Goal: Task Accomplishment & Management: Manage account settings

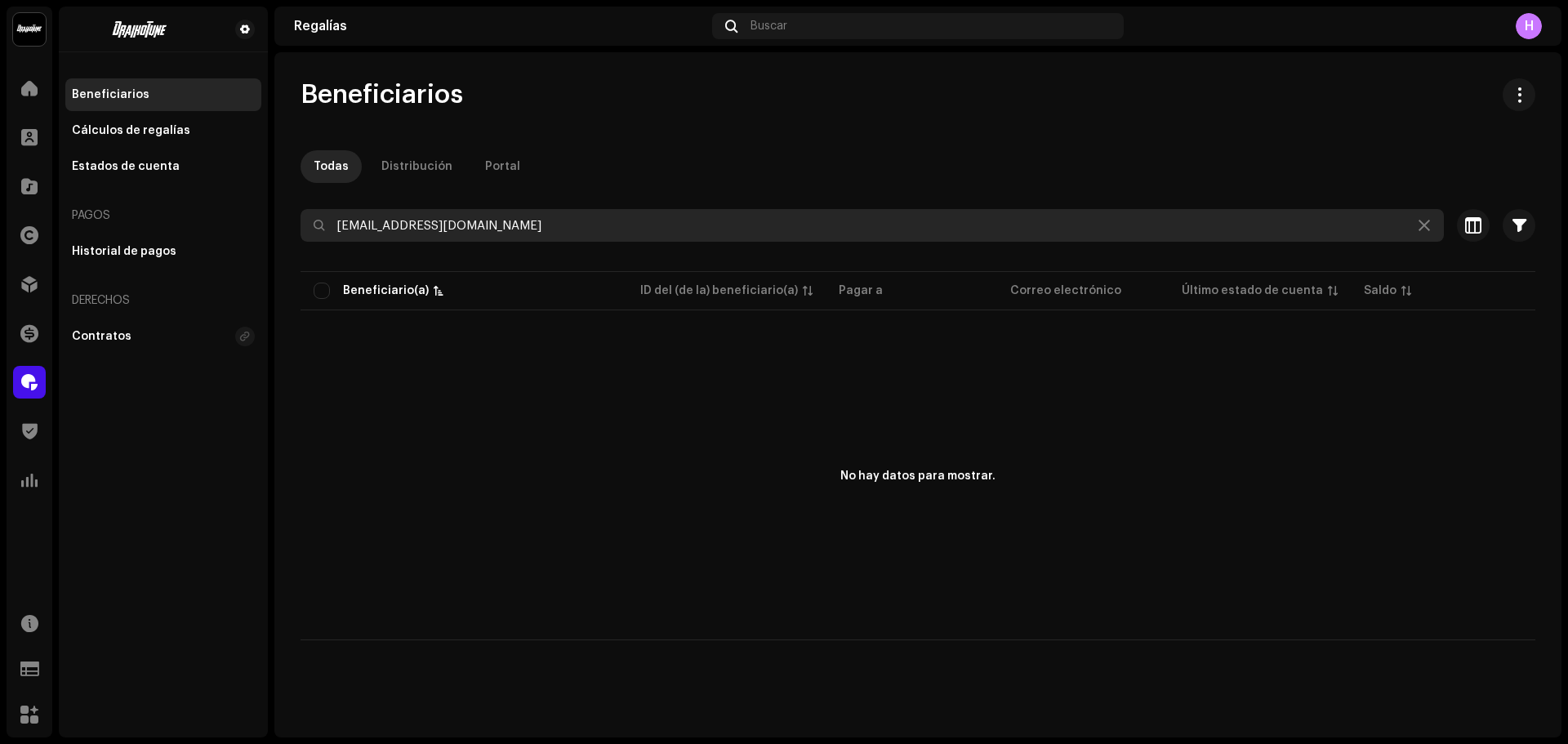
drag, startPoint x: 515, startPoint y: 221, endPoint x: 261, endPoint y: 233, distance: 254.3
click at [261, 233] on div "Draikotune Music Distribution SAC Inicio Clientes Catálogo Derechos Distribució…" at bounding box center [784, 372] width 1568 height 744
paste input "[EMAIL_ADDRESS][DOMAIN_NAME]"
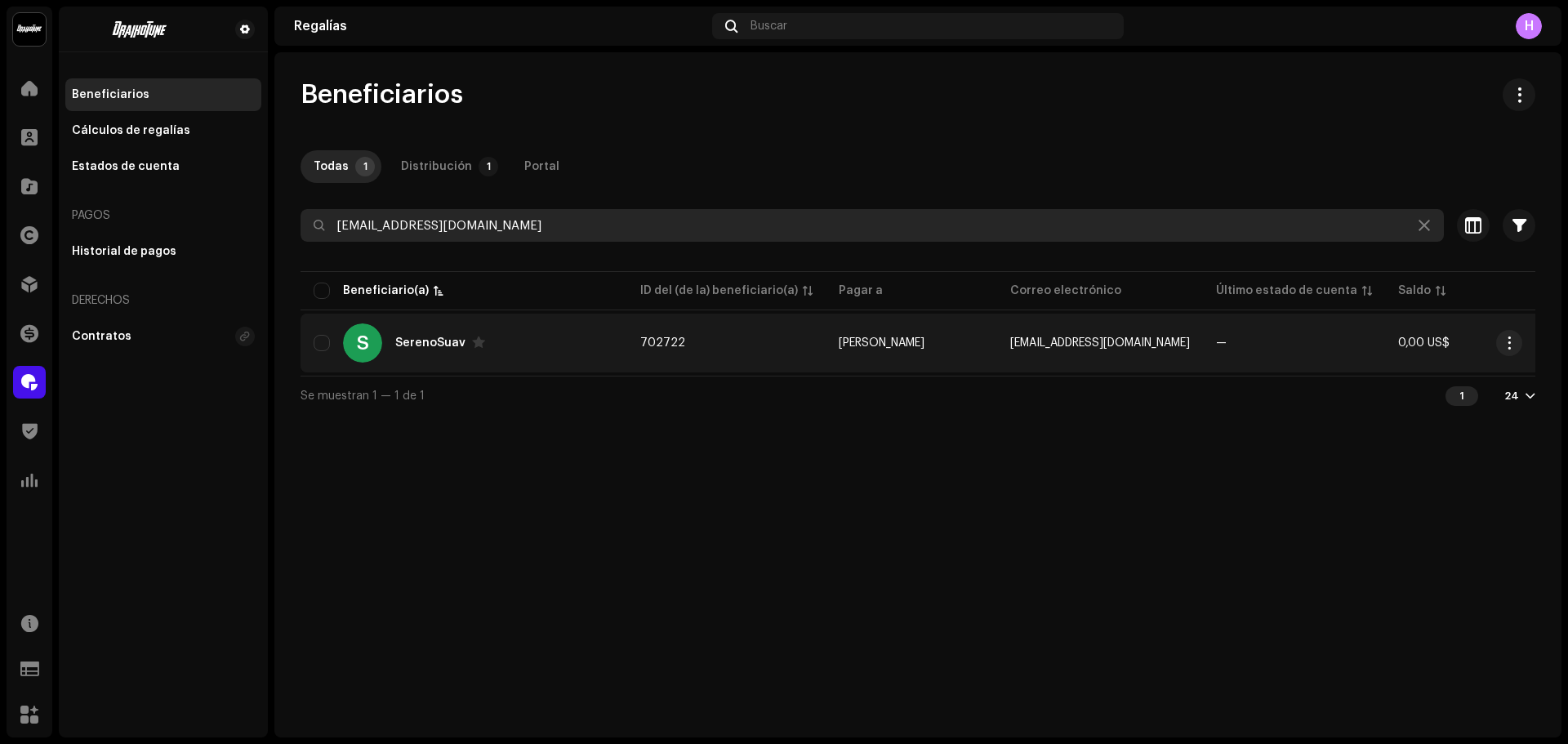
type input "[EMAIL_ADDRESS][DOMAIN_NAME]"
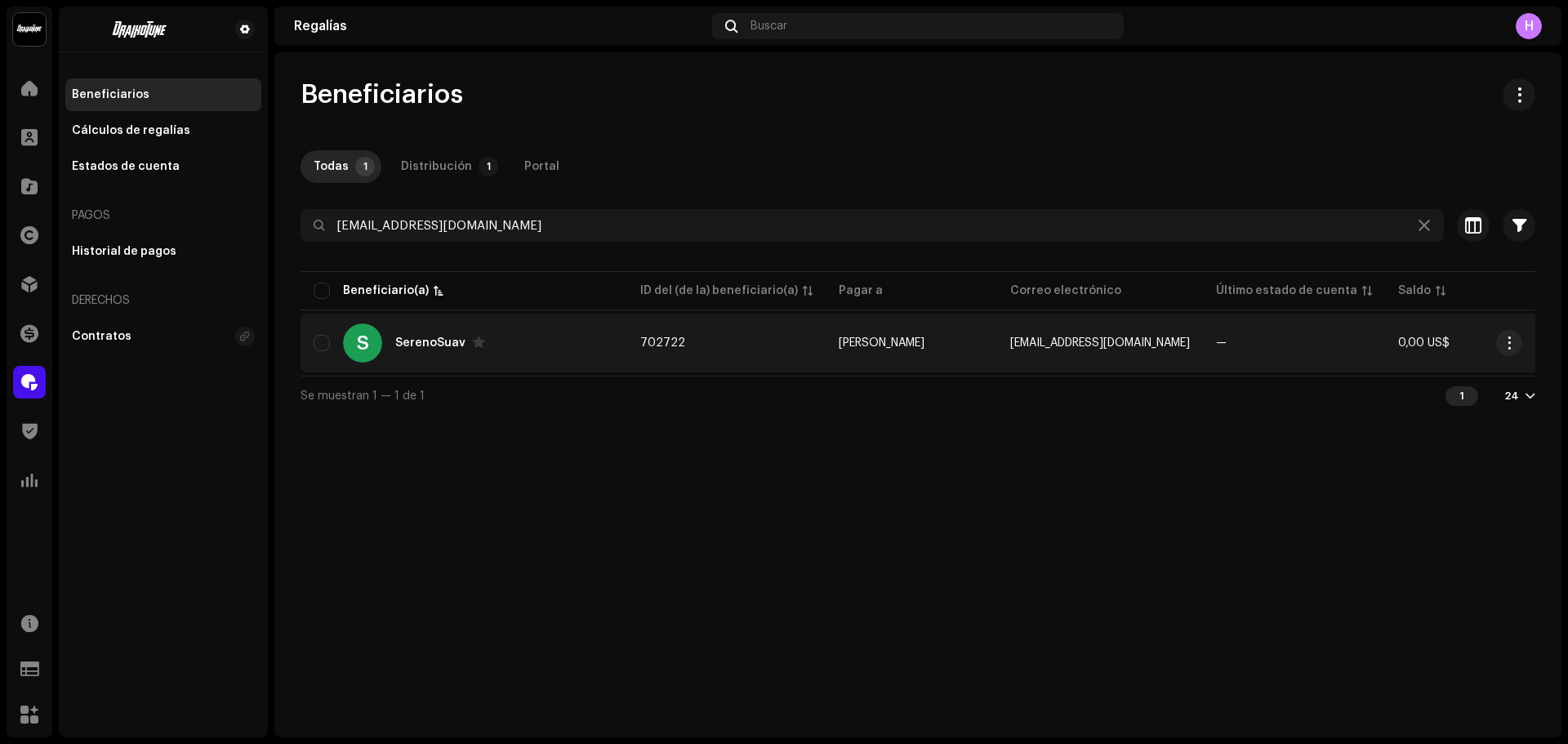
click at [472, 349] on div "S SerenoSuav" at bounding box center [463, 343] width 300 height 39
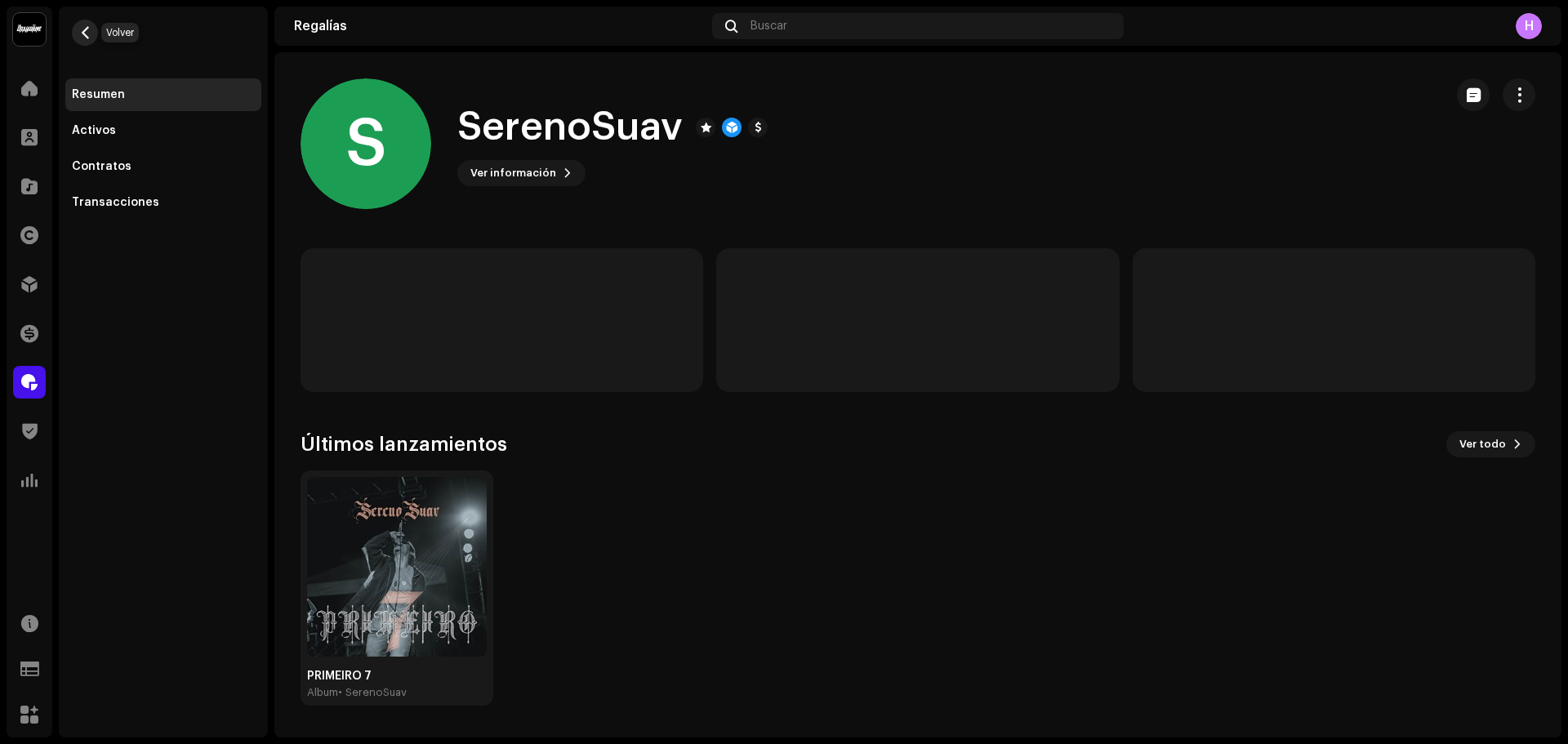
click at [76, 32] on button "button" at bounding box center [84, 32] width 26 height 26
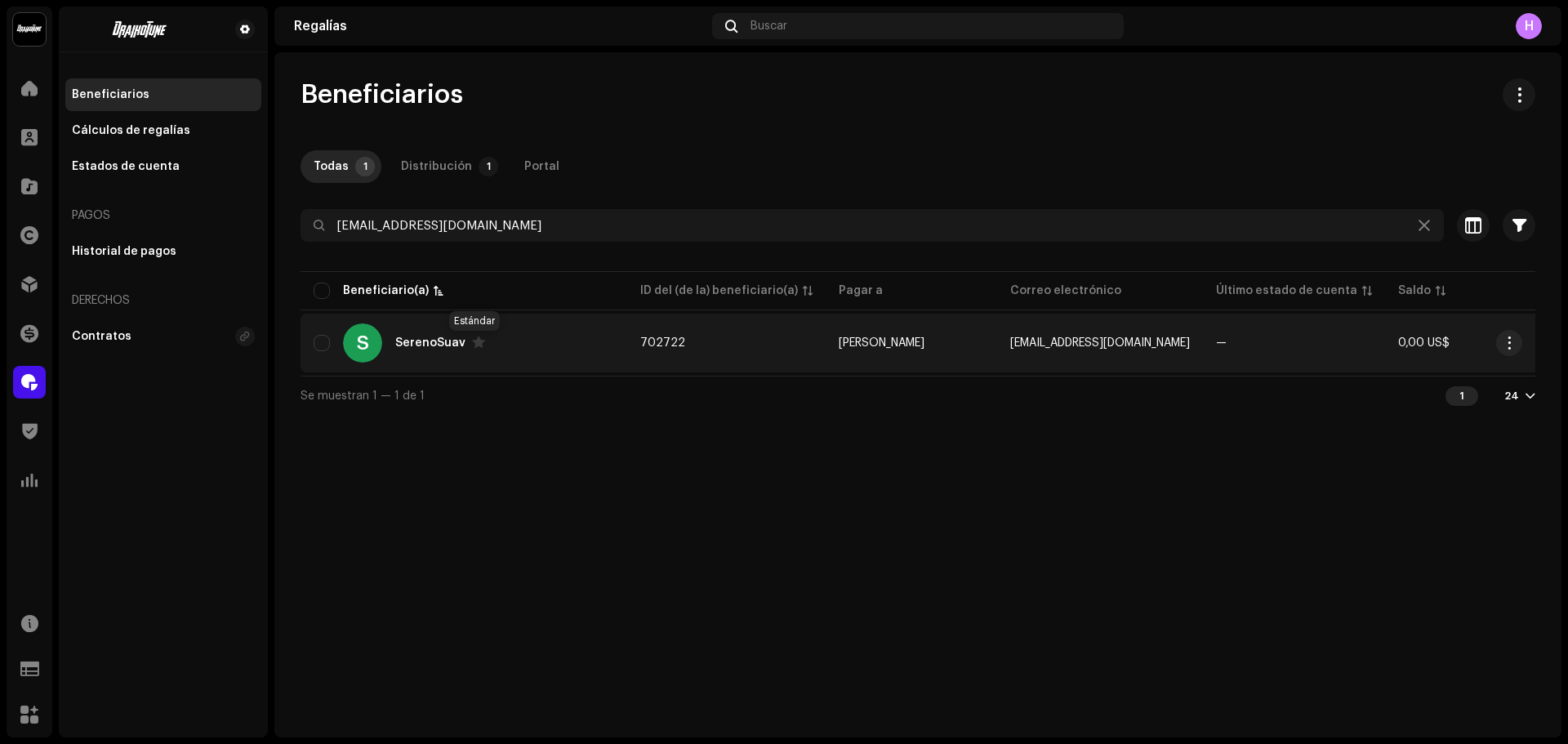
click at [475, 346] on span at bounding box center [478, 342] width 13 height 13
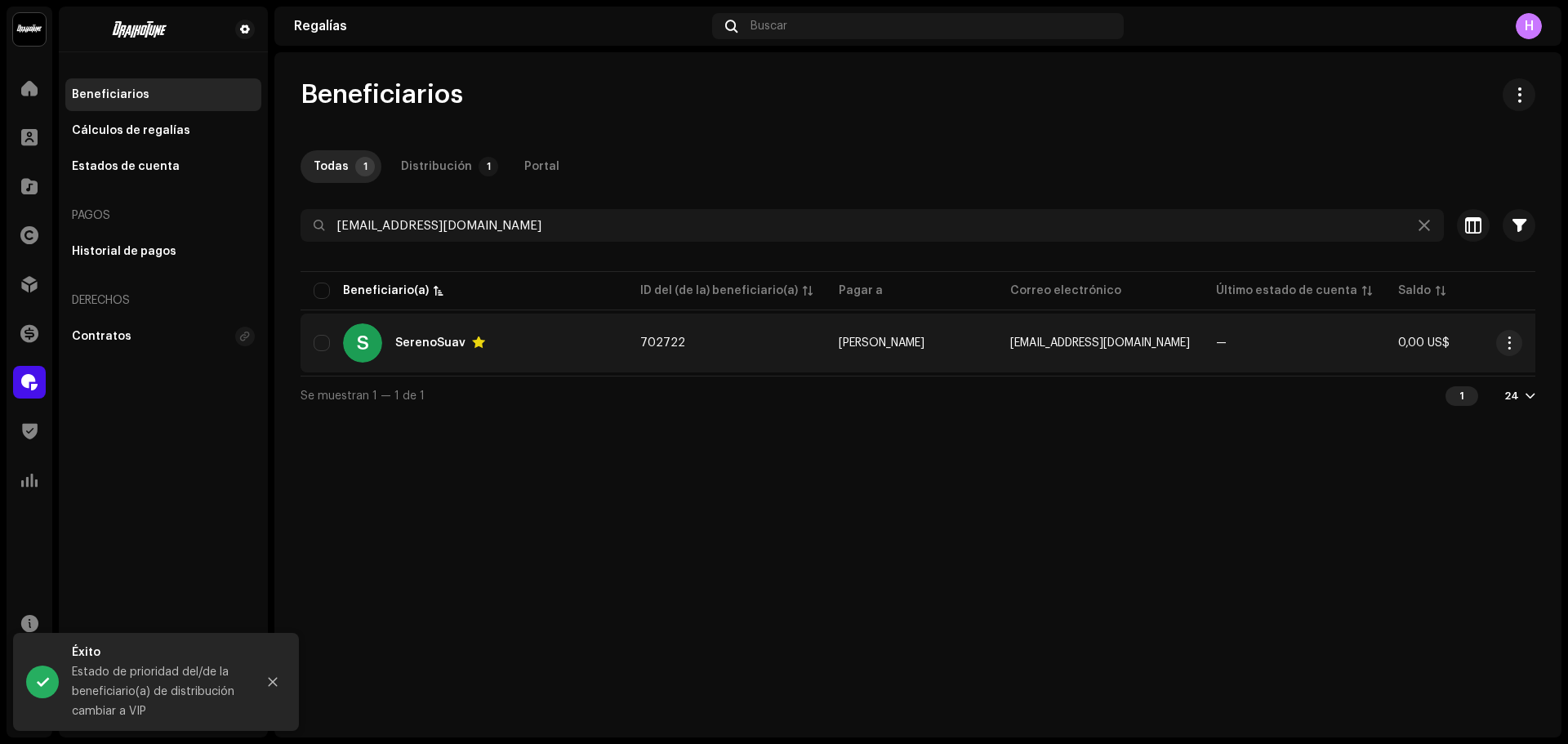
click at [798, 366] on td "702722" at bounding box center [726, 343] width 199 height 59
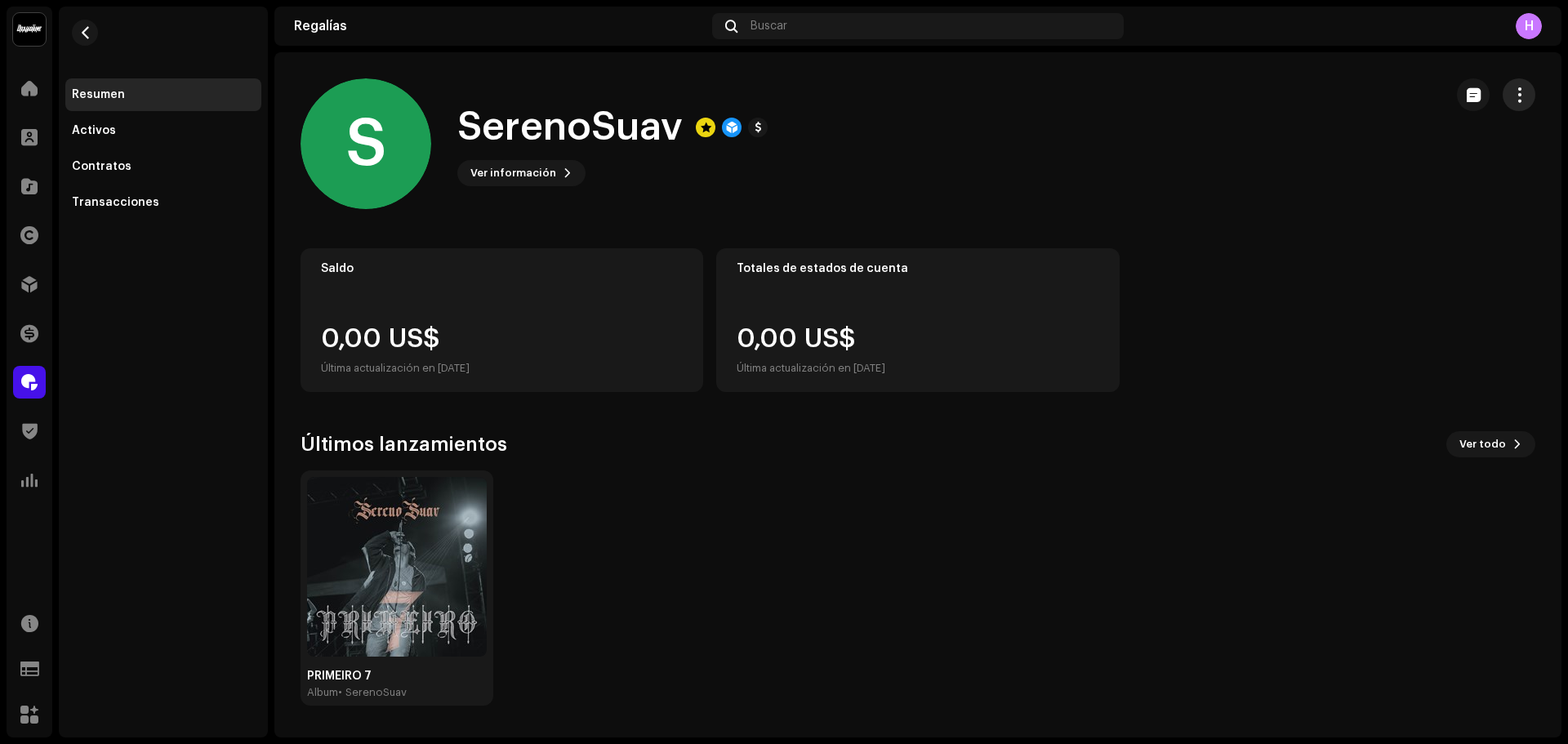
click at [1519, 97] on span "button" at bounding box center [1520, 94] width 16 height 13
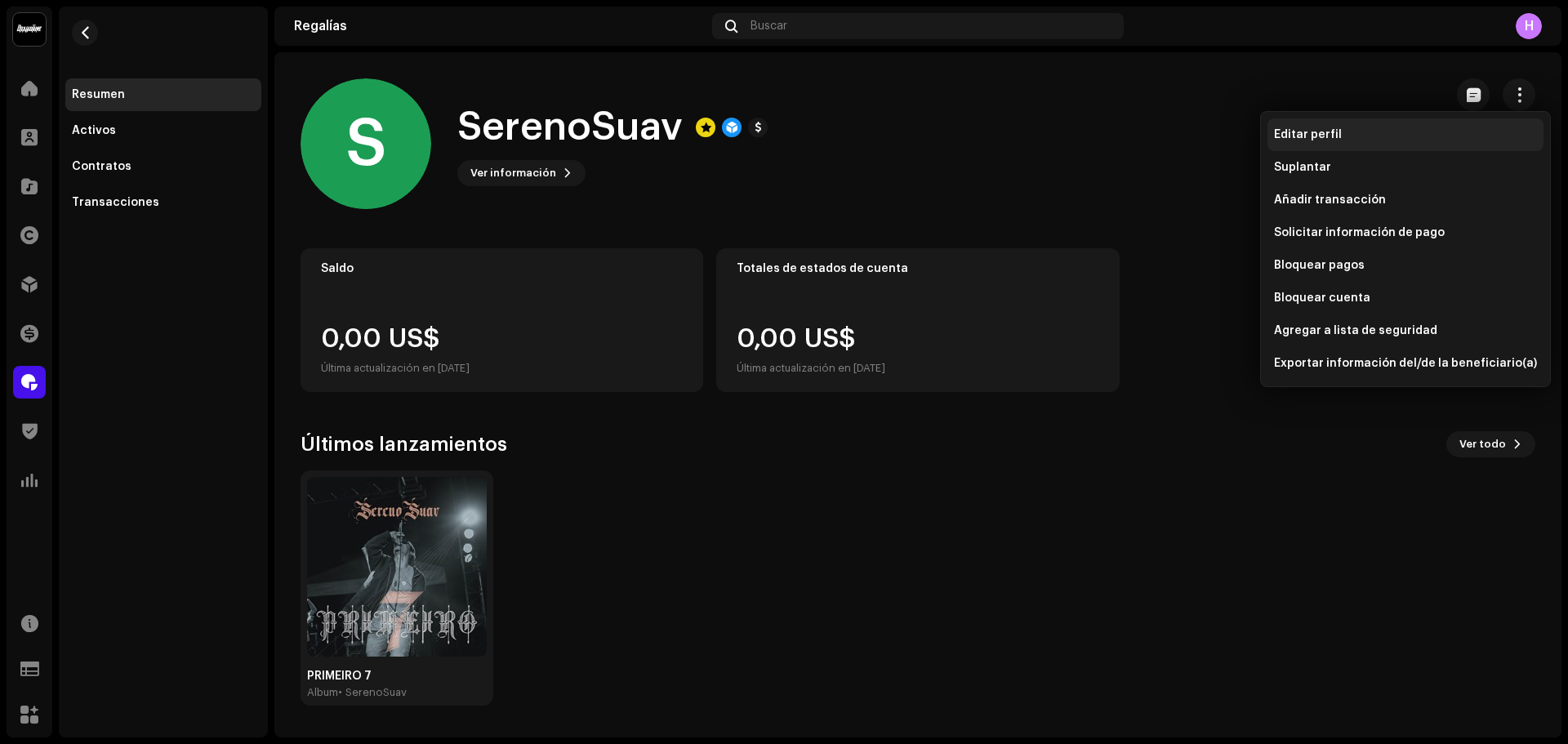
click at [1301, 129] on span "Editar perfil" at bounding box center [1308, 134] width 68 height 13
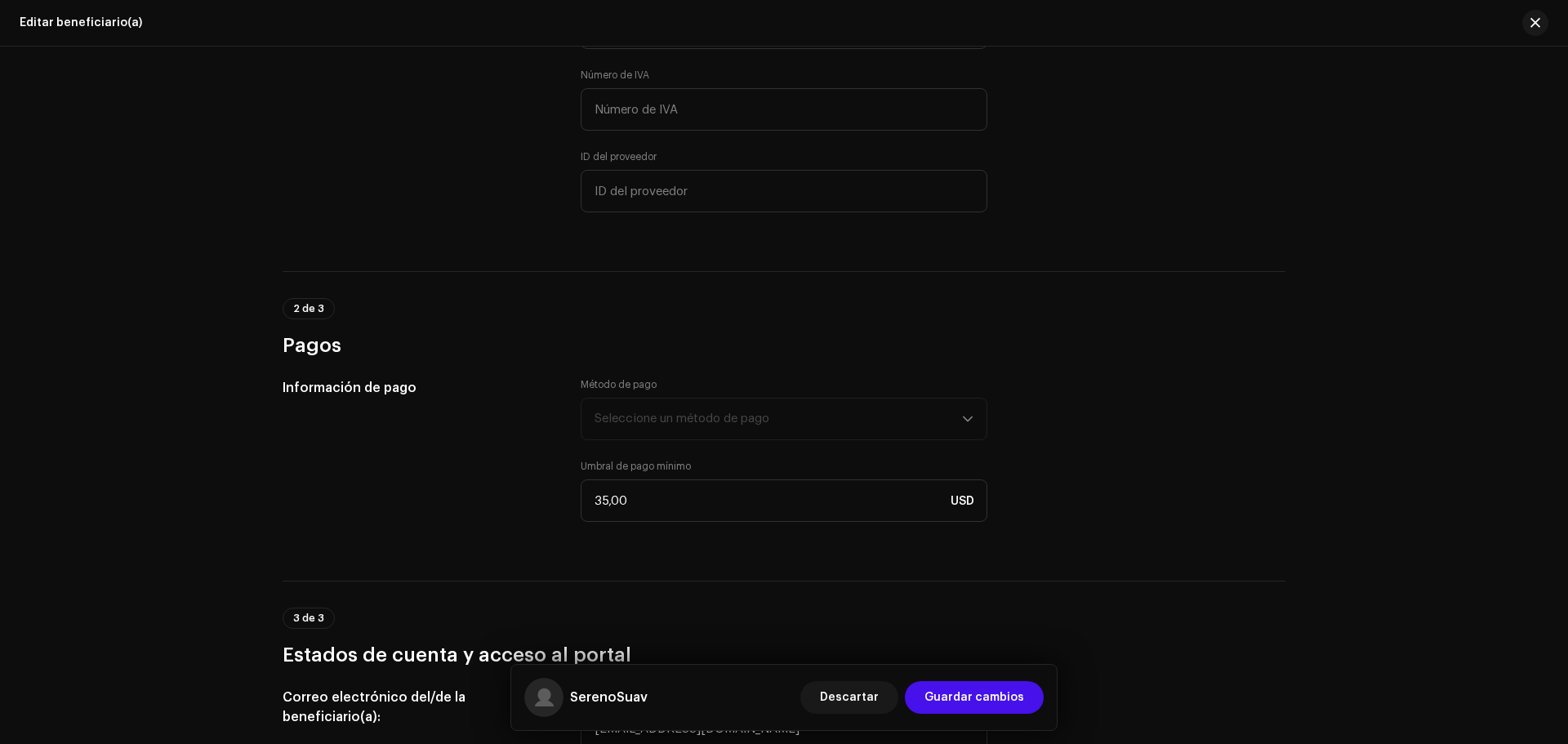
scroll to position [852, 0]
click at [644, 497] on input "35,00" at bounding box center [784, 499] width 407 height 42
type input "3,00"
type input "5,00"
click at [1008, 696] on span "Guardar cambios" at bounding box center [975, 697] width 100 height 32
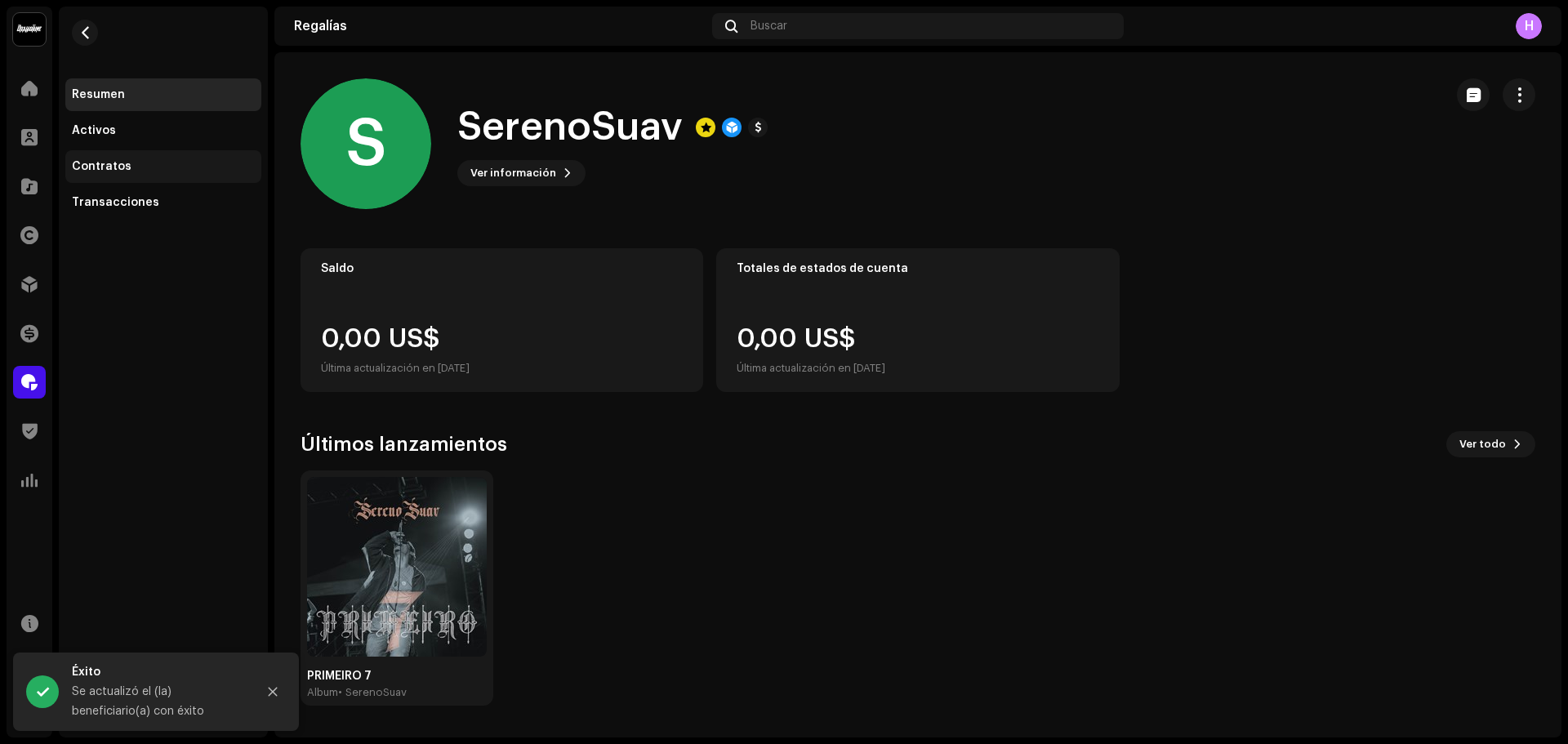
click at [115, 174] on div "Contratos" at bounding box center [163, 166] width 196 height 32
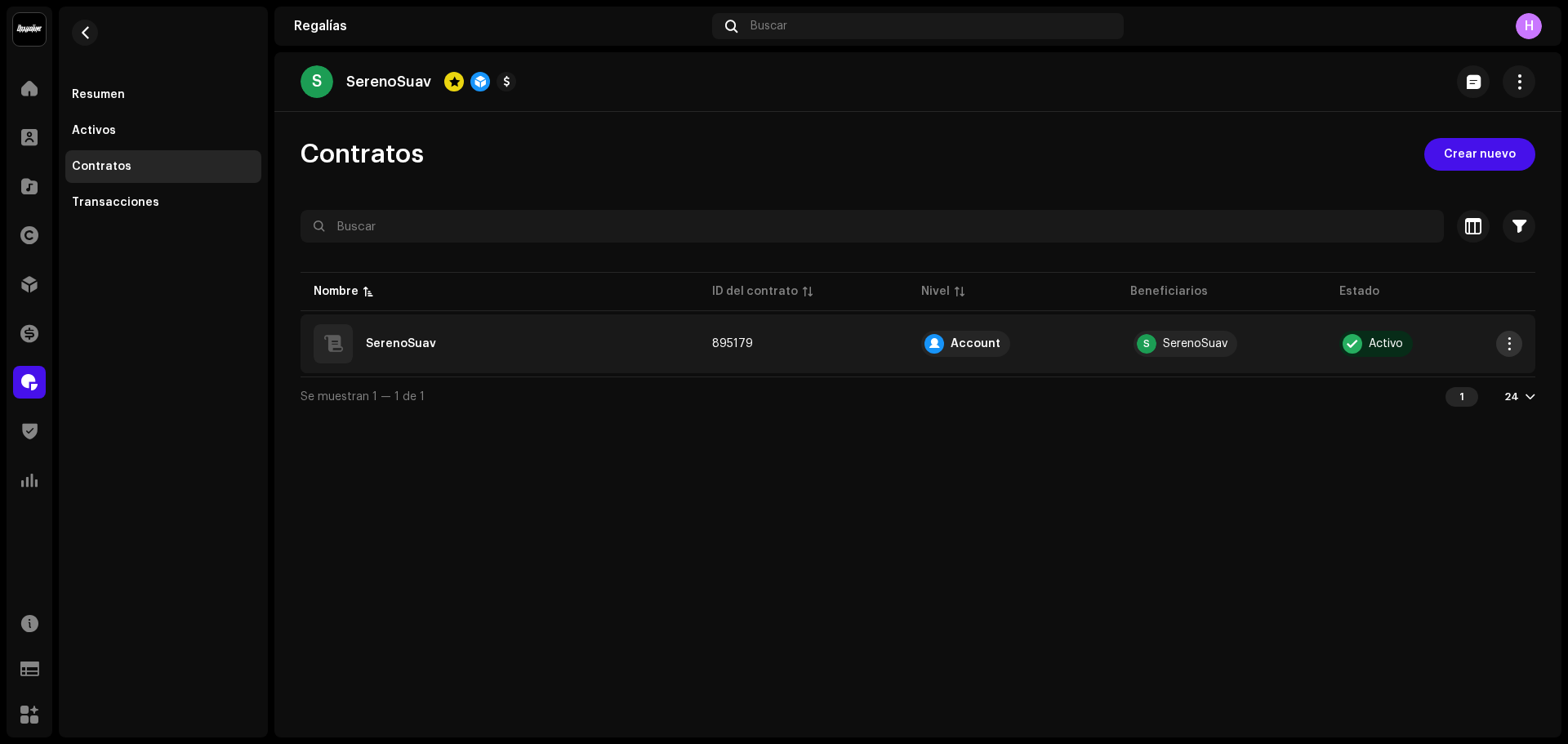
click at [1509, 343] on span "button" at bounding box center [1509, 344] width 13 height 13
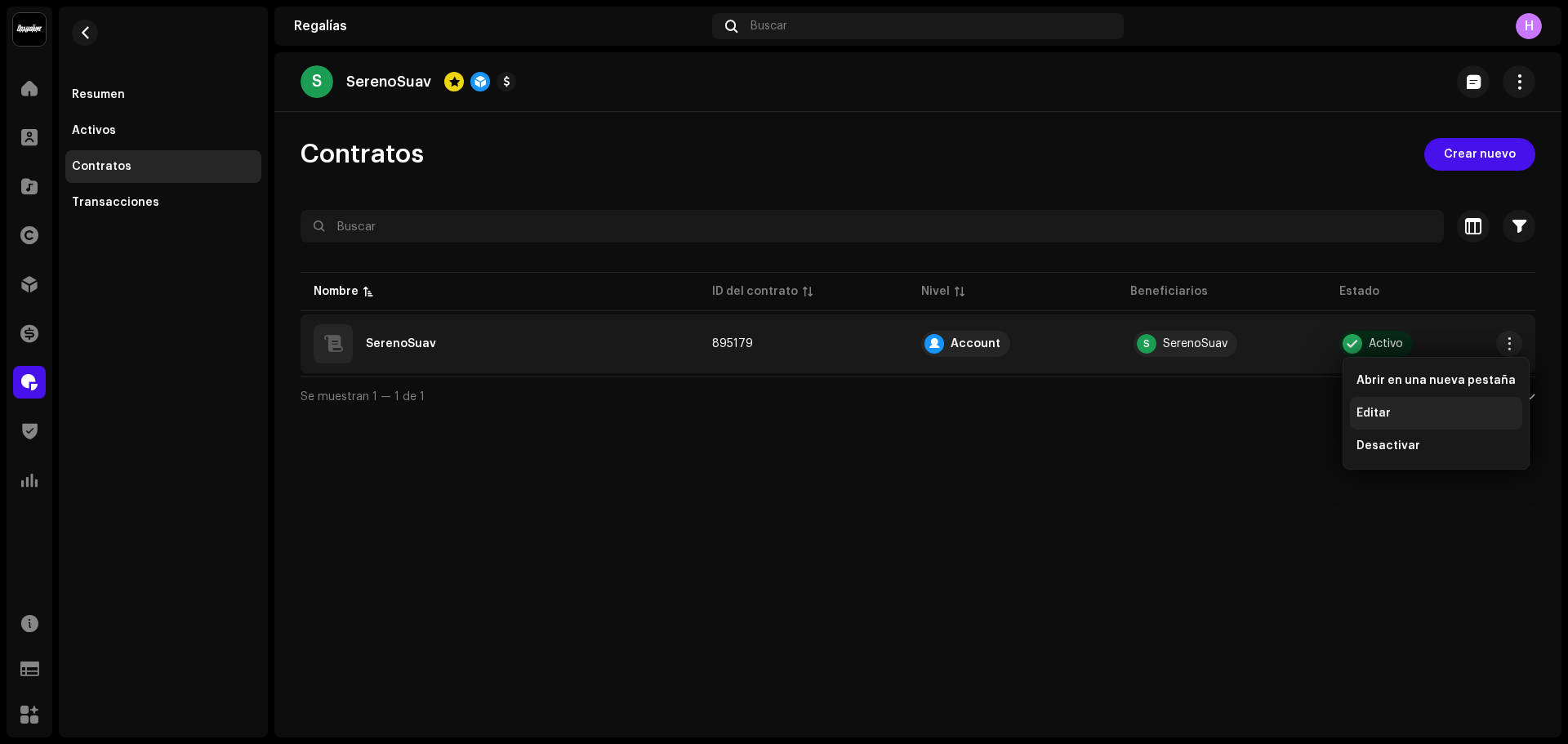
click at [1383, 418] on span "Editar" at bounding box center [1373, 413] width 34 height 13
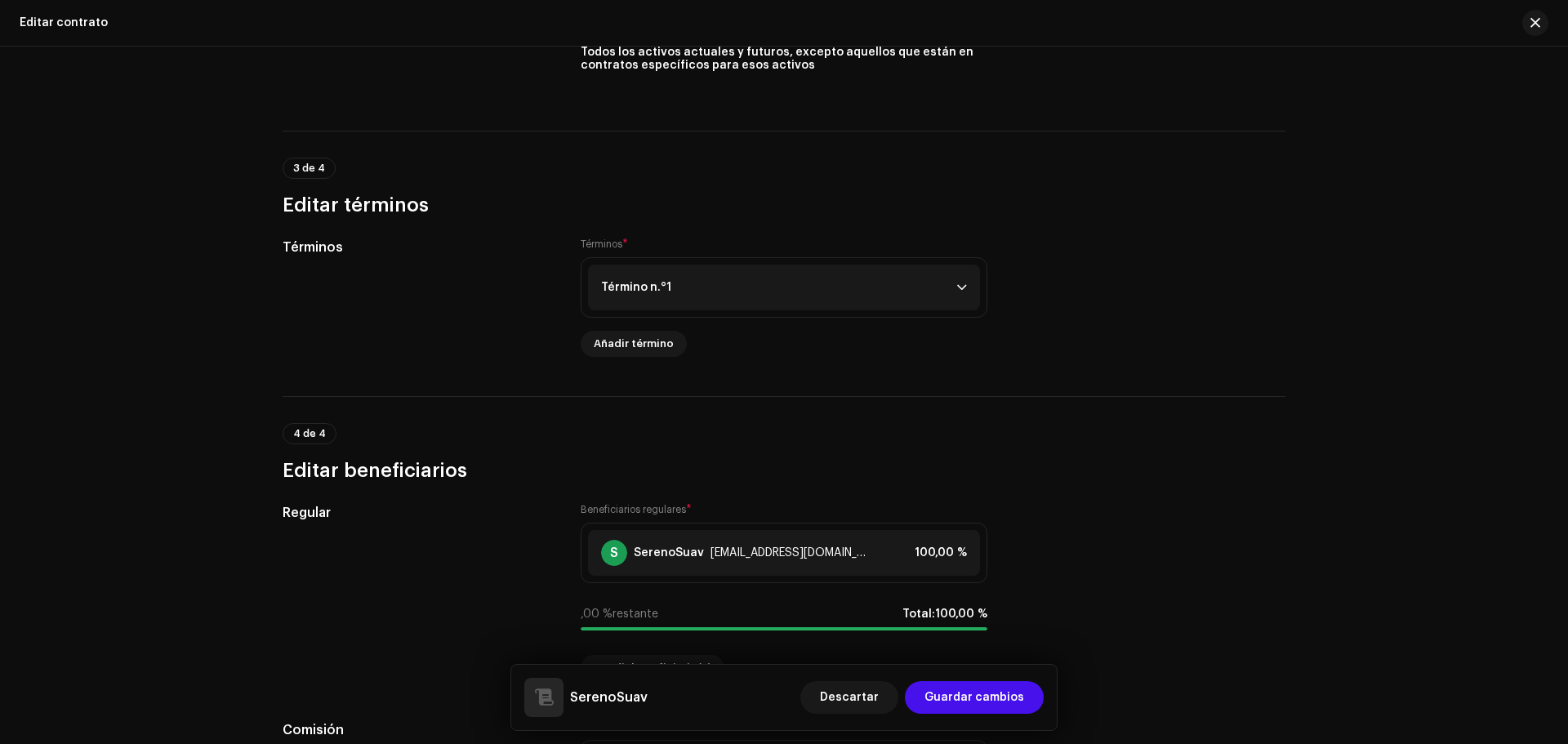
scroll to position [1005, 0]
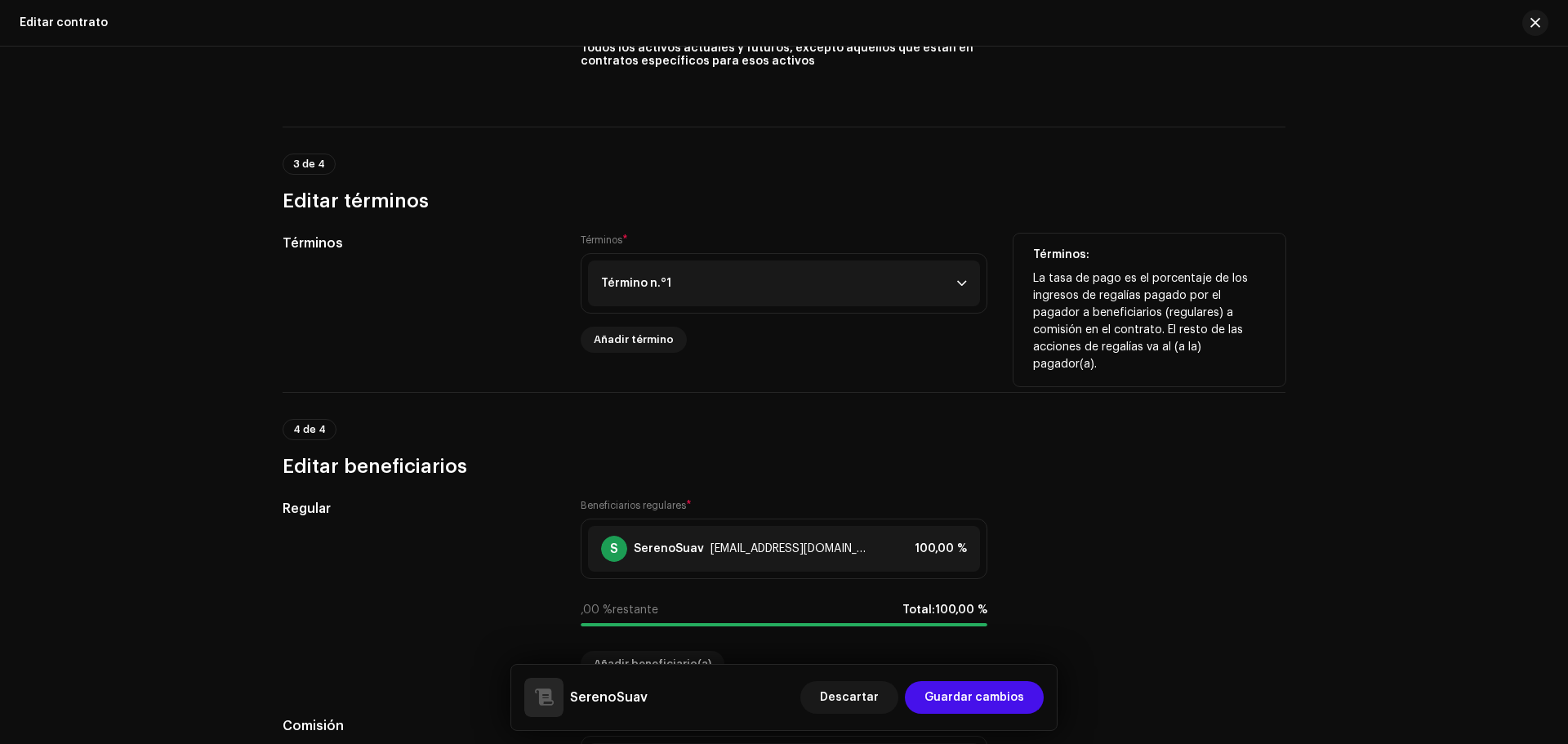
click at [920, 301] on p-accordion-header "Término n.°1" at bounding box center [784, 283] width 392 height 46
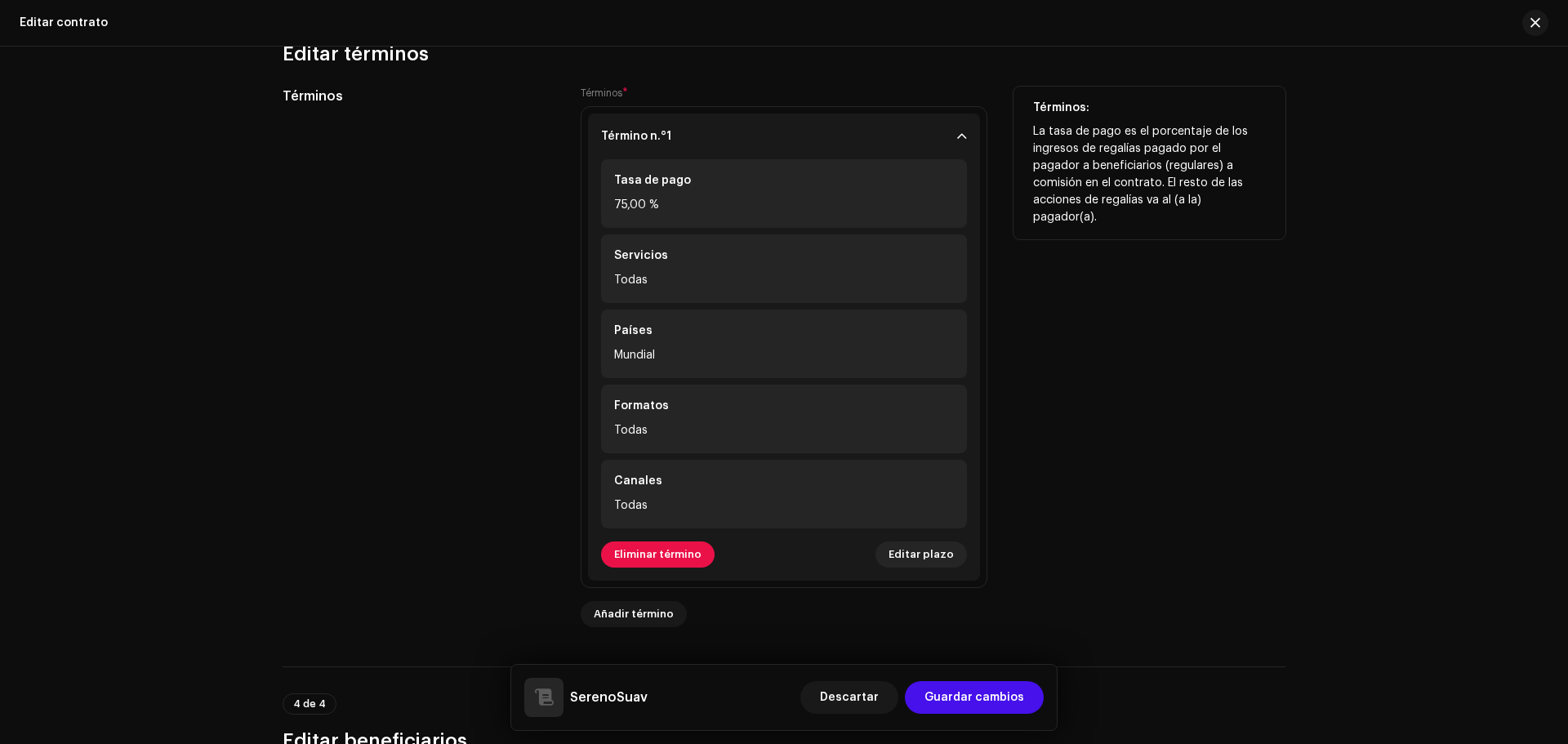
scroll to position [1152, 0]
click at [923, 551] on span "Editar plazo" at bounding box center [921, 554] width 66 height 32
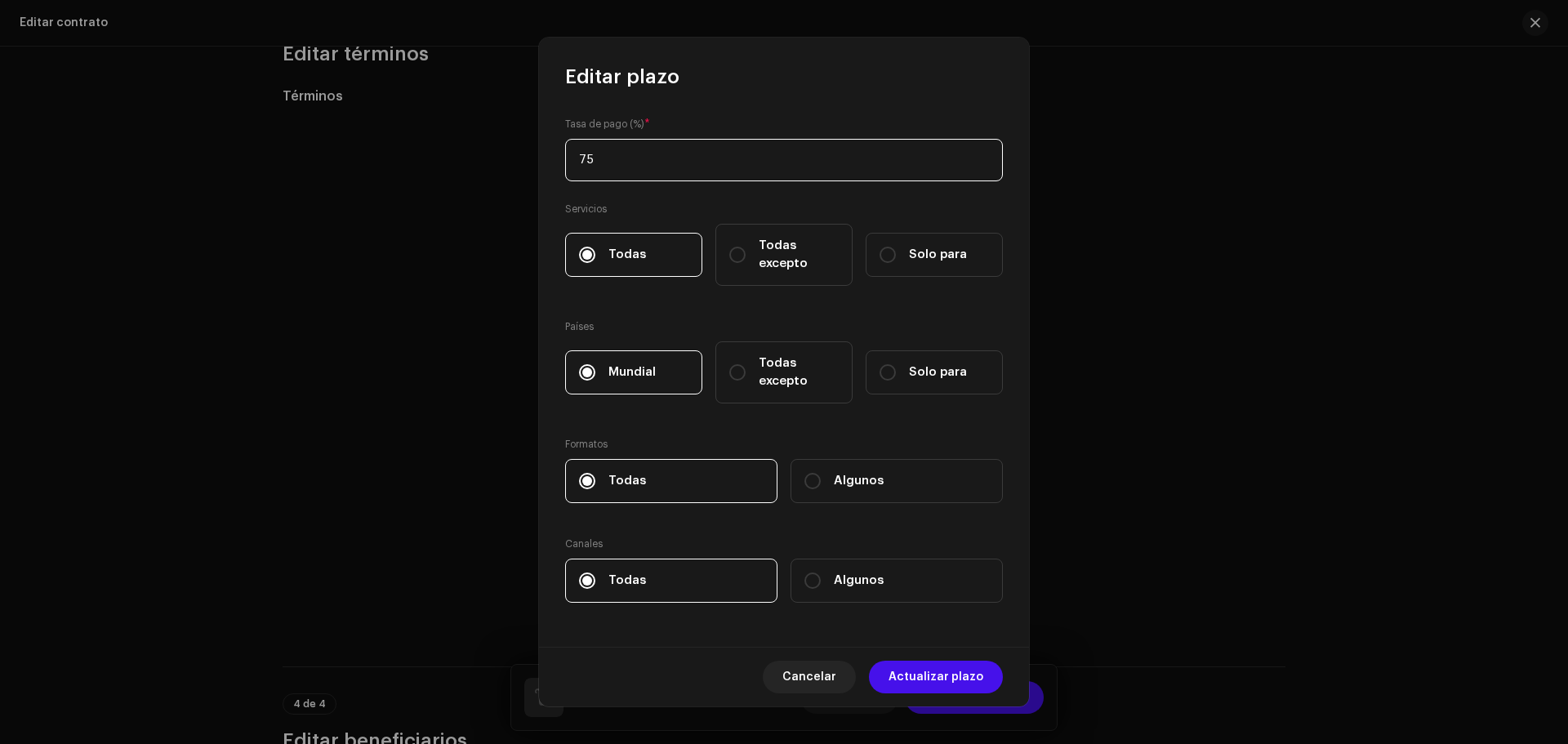
type input "7"
type input "100"
click at [926, 672] on span "Actualizar plazo" at bounding box center [936, 676] width 95 height 32
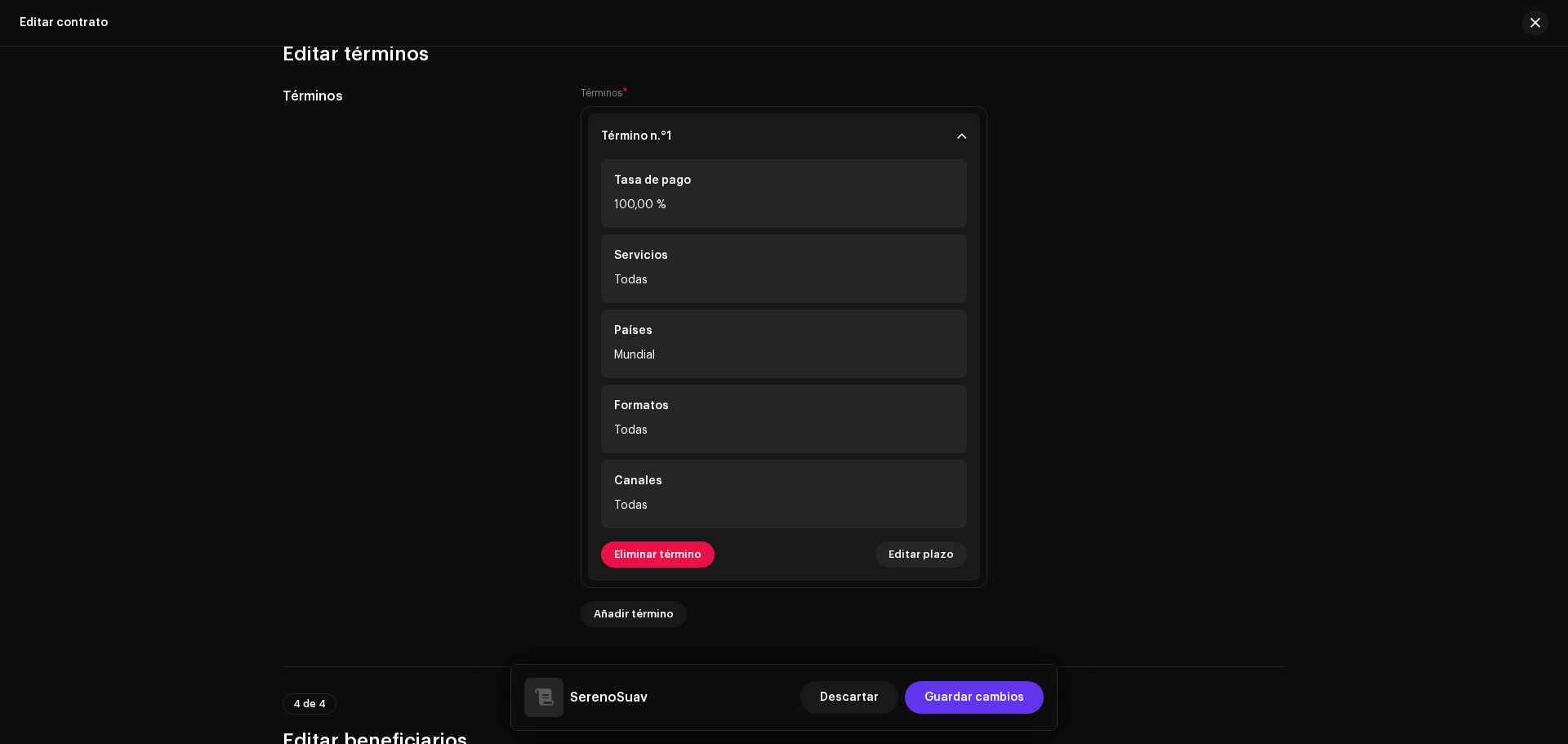
click at [950, 690] on span "Guardar cambios" at bounding box center [975, 697] width 100 height 32
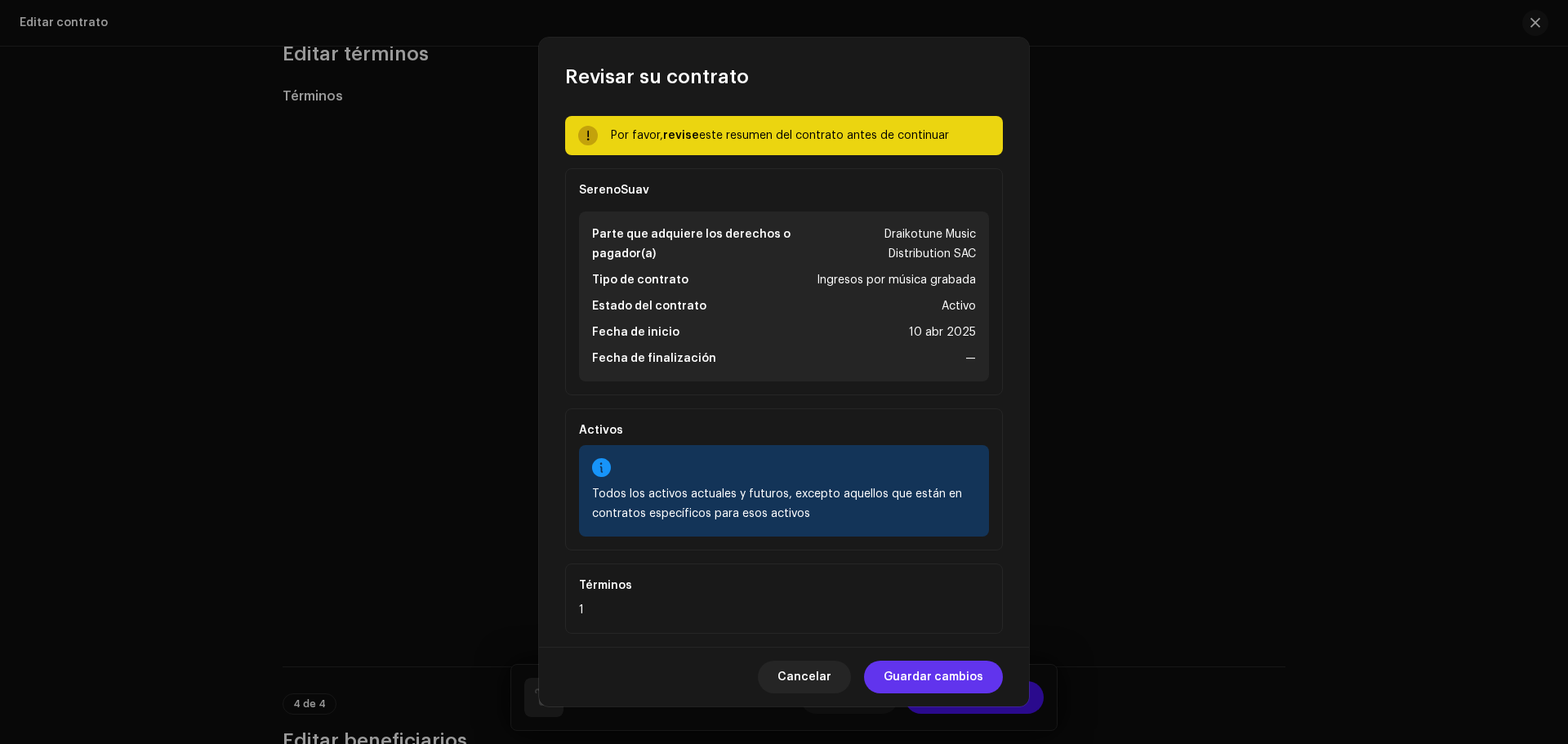
click at [911, 685] on span "Guardar cambios" at bounding box center [934, 676] width 100 height 32
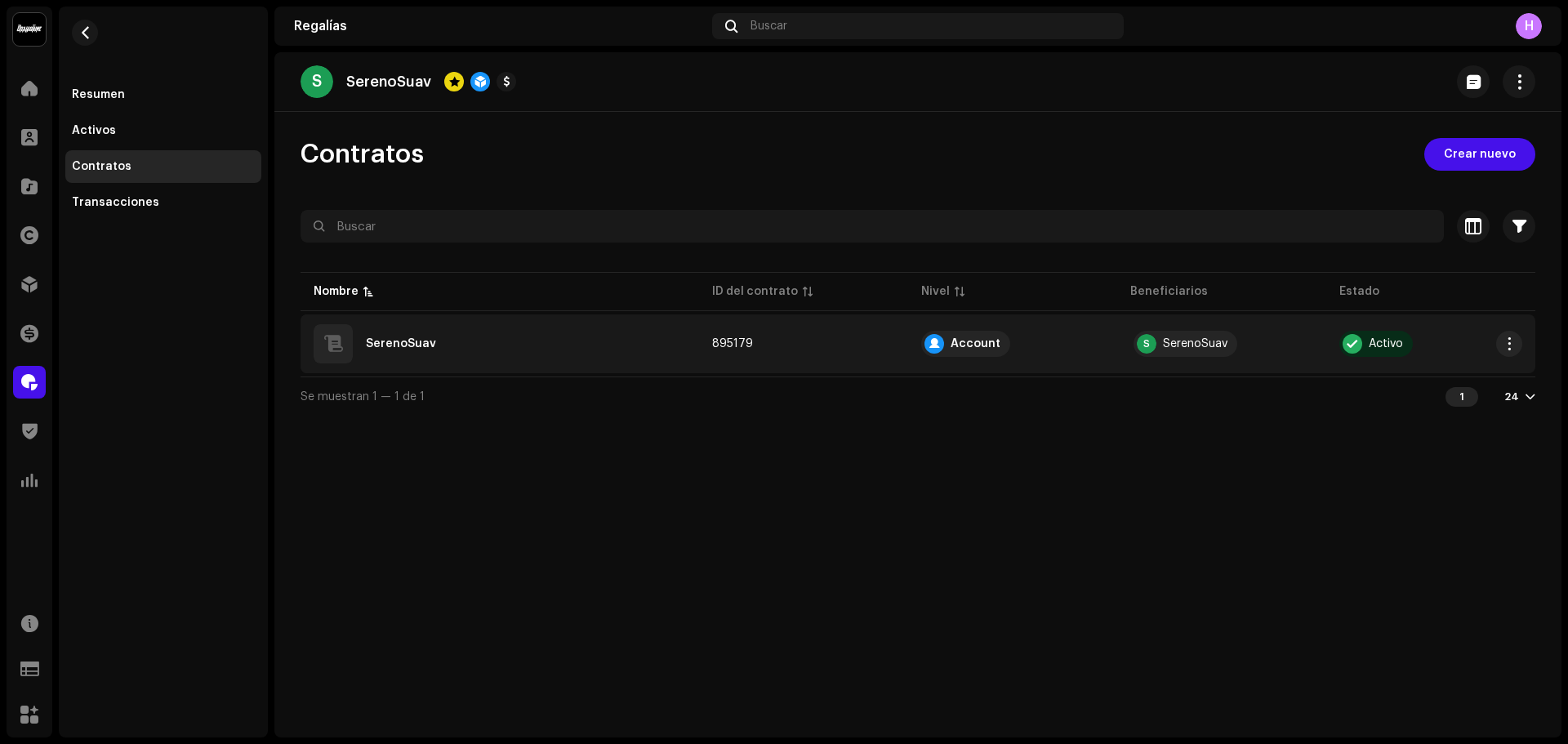
click at [832, 353] on td "895179" at bounding box center [804, 344] width 209 height 59
click at [808, 327] on td "895179" at bounding box center [804, 344] width 209 height 59
click at [837, 344] on td "895179" at bounding box center [804, 344] width 209 height 59
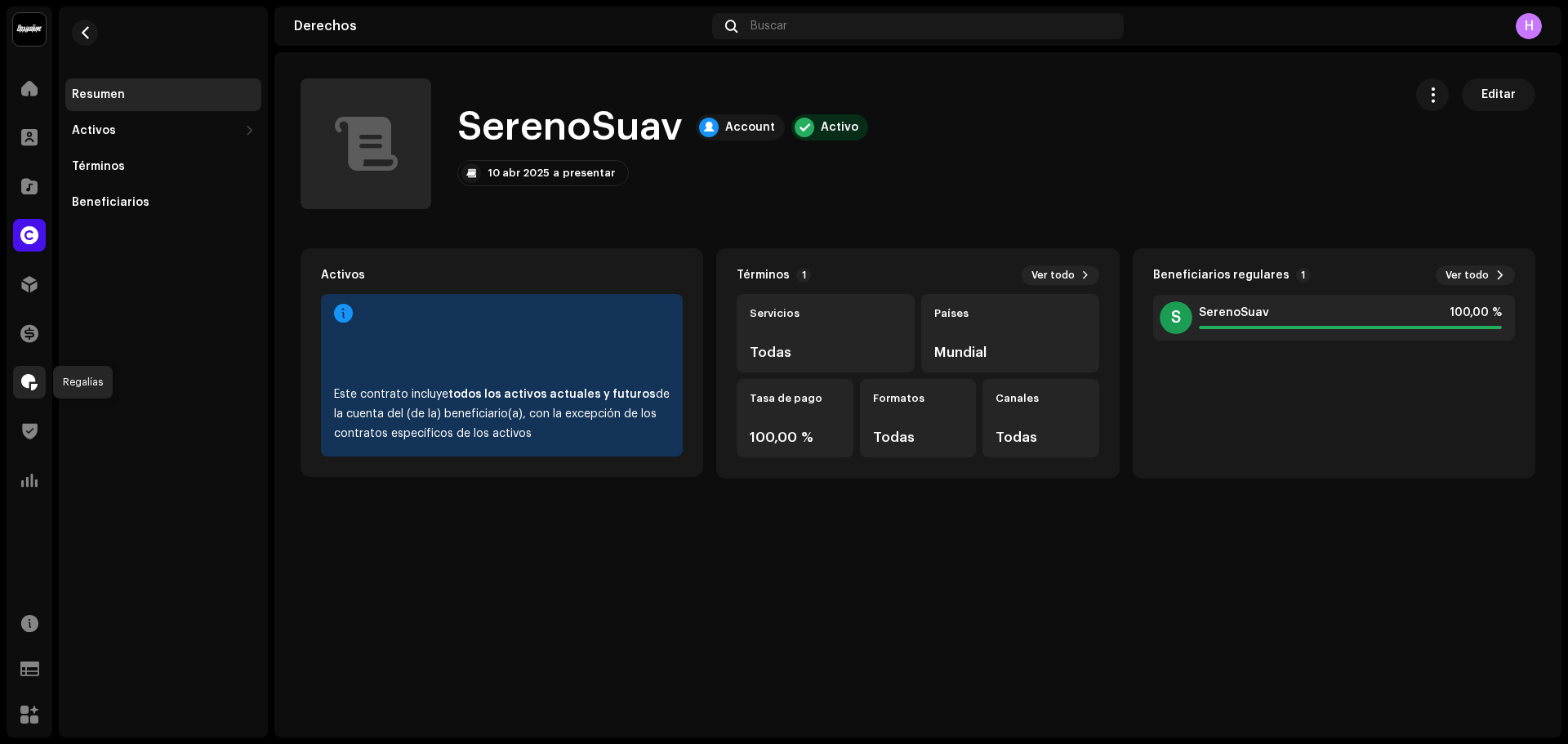
click at [25, 387] on span at bounding box center [29, 382] width 17 height 13
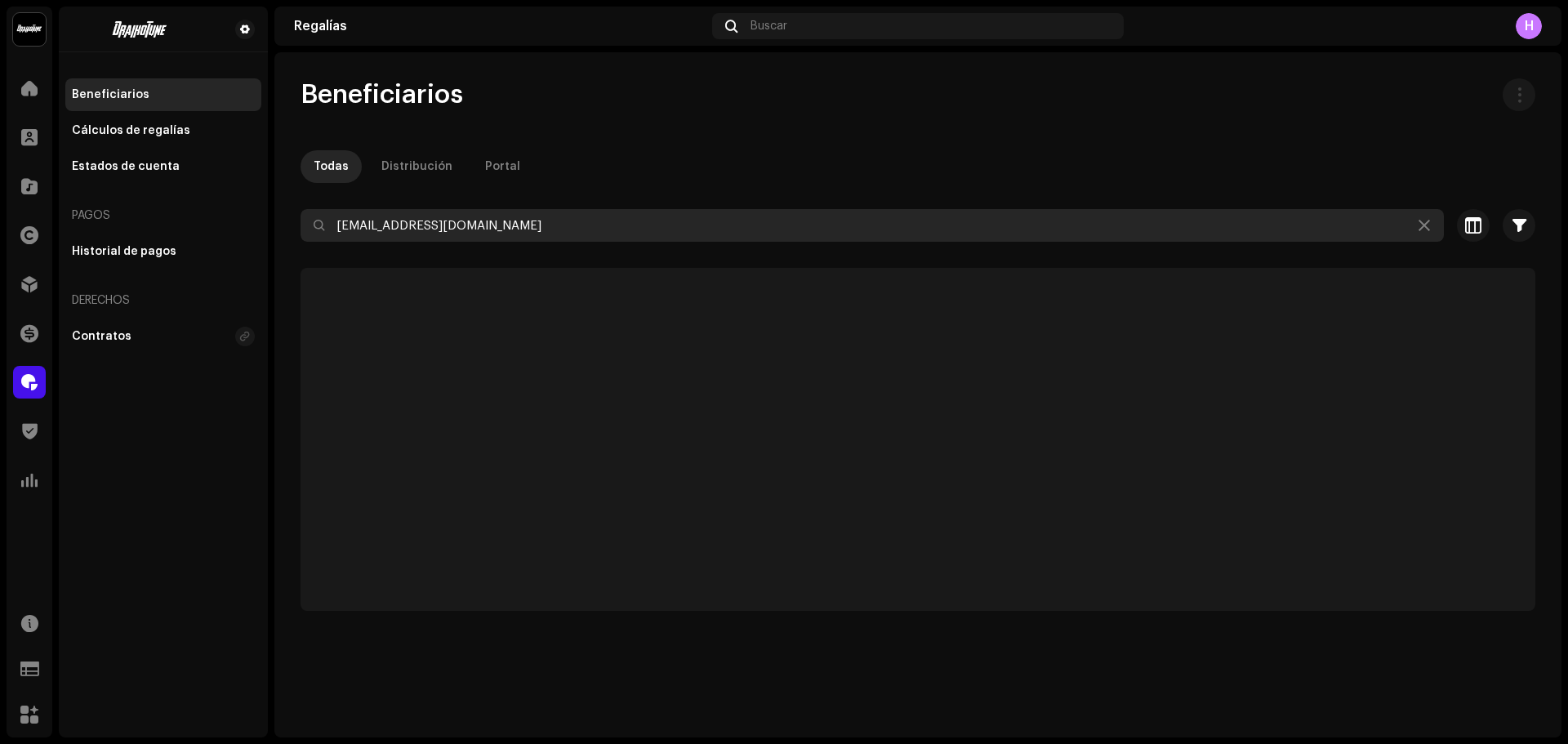
drag, startPoint x: 454, startPoint y: 232, endPoint x: 3, endPoint y: 274, distance: 453.0
click at [3, 274] on div "Draikotune Music Distribution SAC Inicio Clientes Catálogo Derechos Distribució…" at bounding box center [784, 372] width 1568 height 744
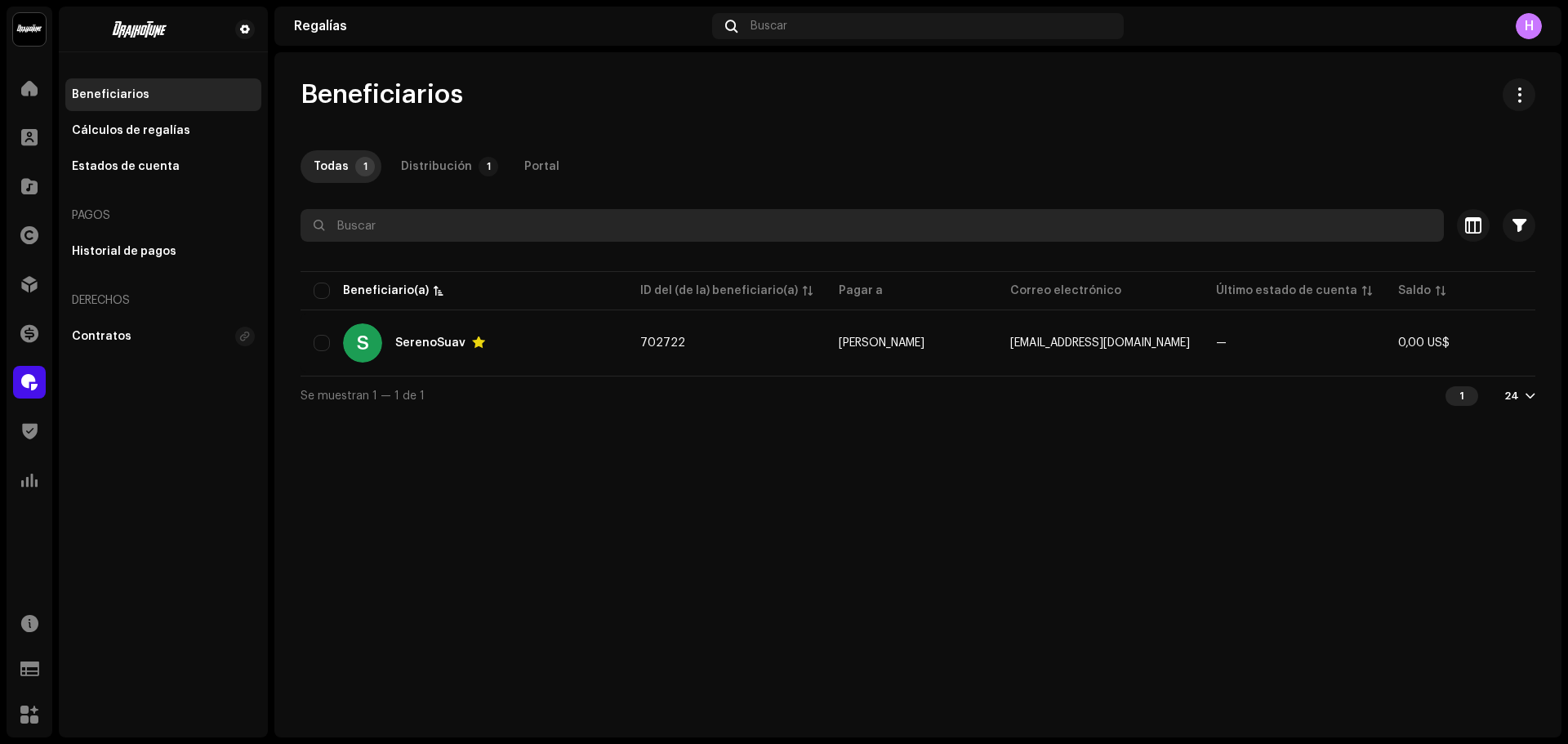
paste input "[EMAIL_ADDRESS][DOMAIN_NAME]"
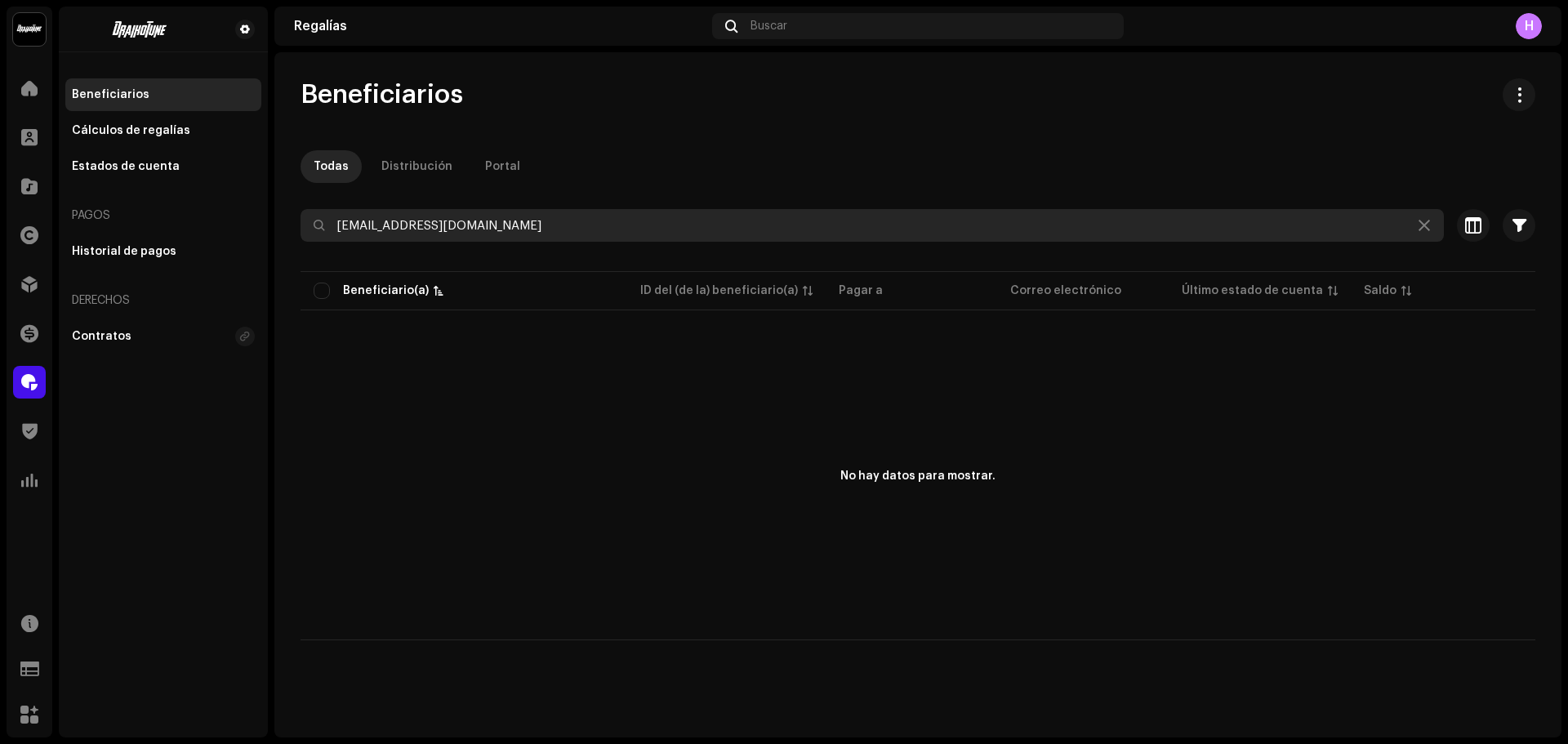
type input "[EMAIL_ADDRESS][DOMAIN_NAME]"
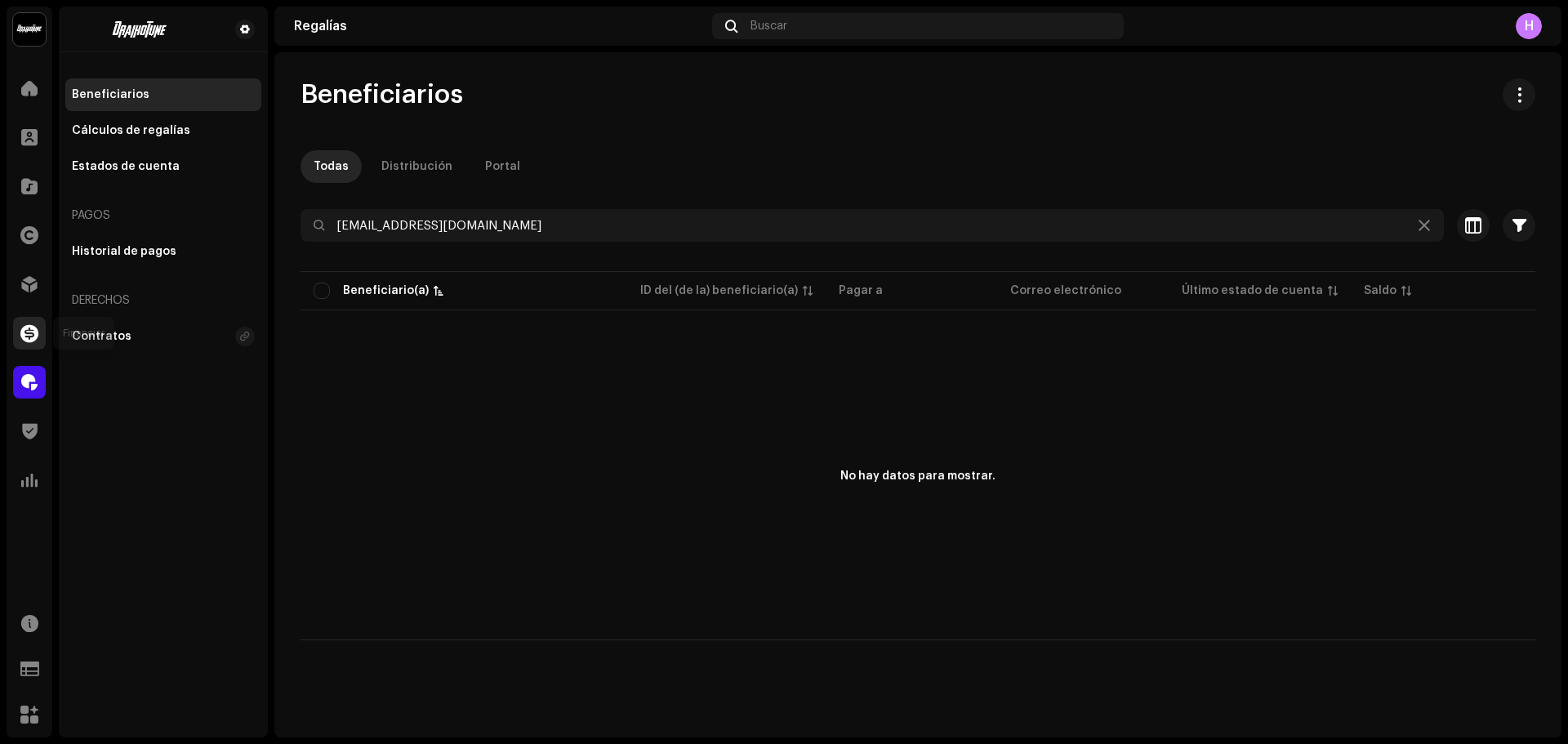
click at [31, 338] on span at bounding box center [29, 333] width 18 height 13
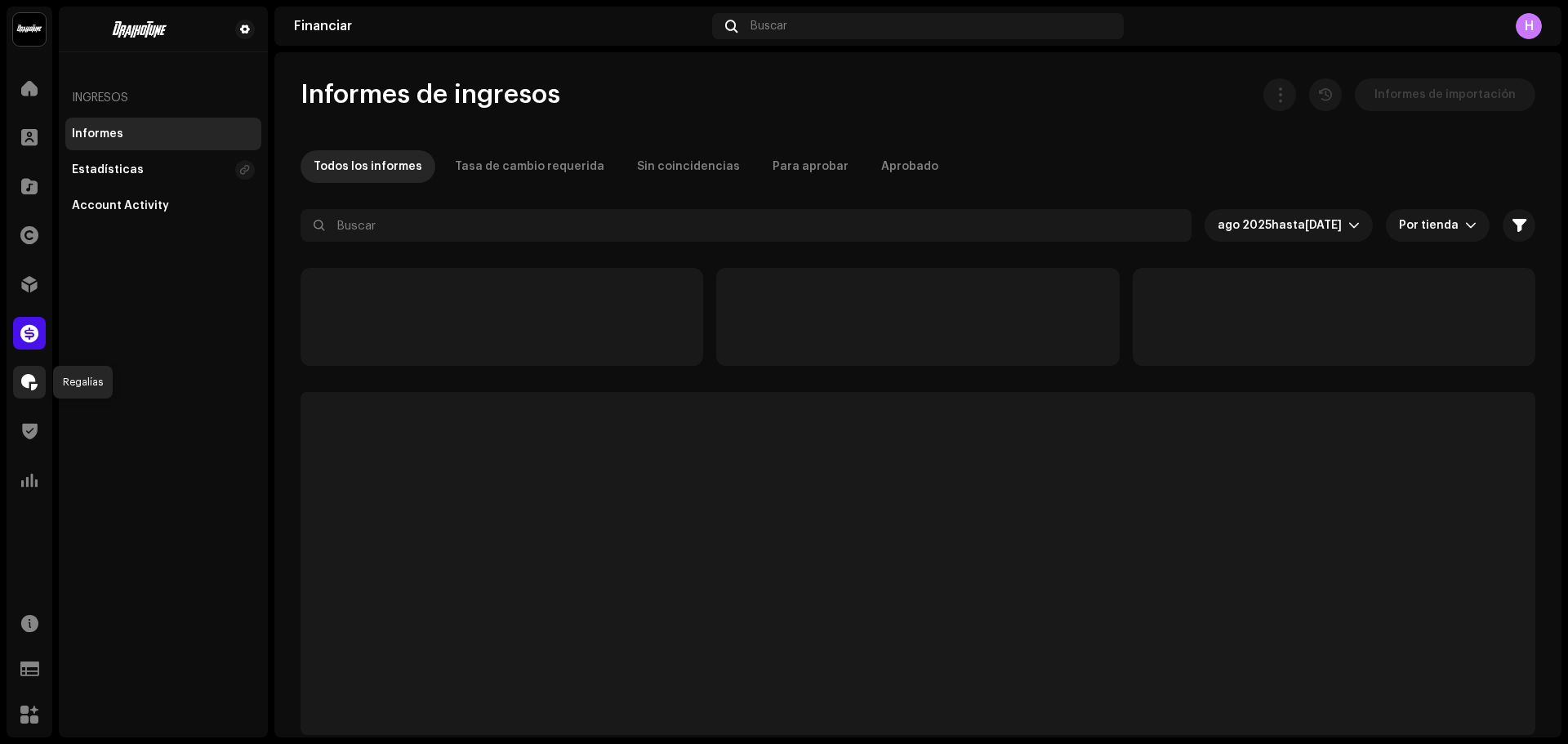
click at [31, 376] on span at bounding box center [29, 382] width 17 height 13
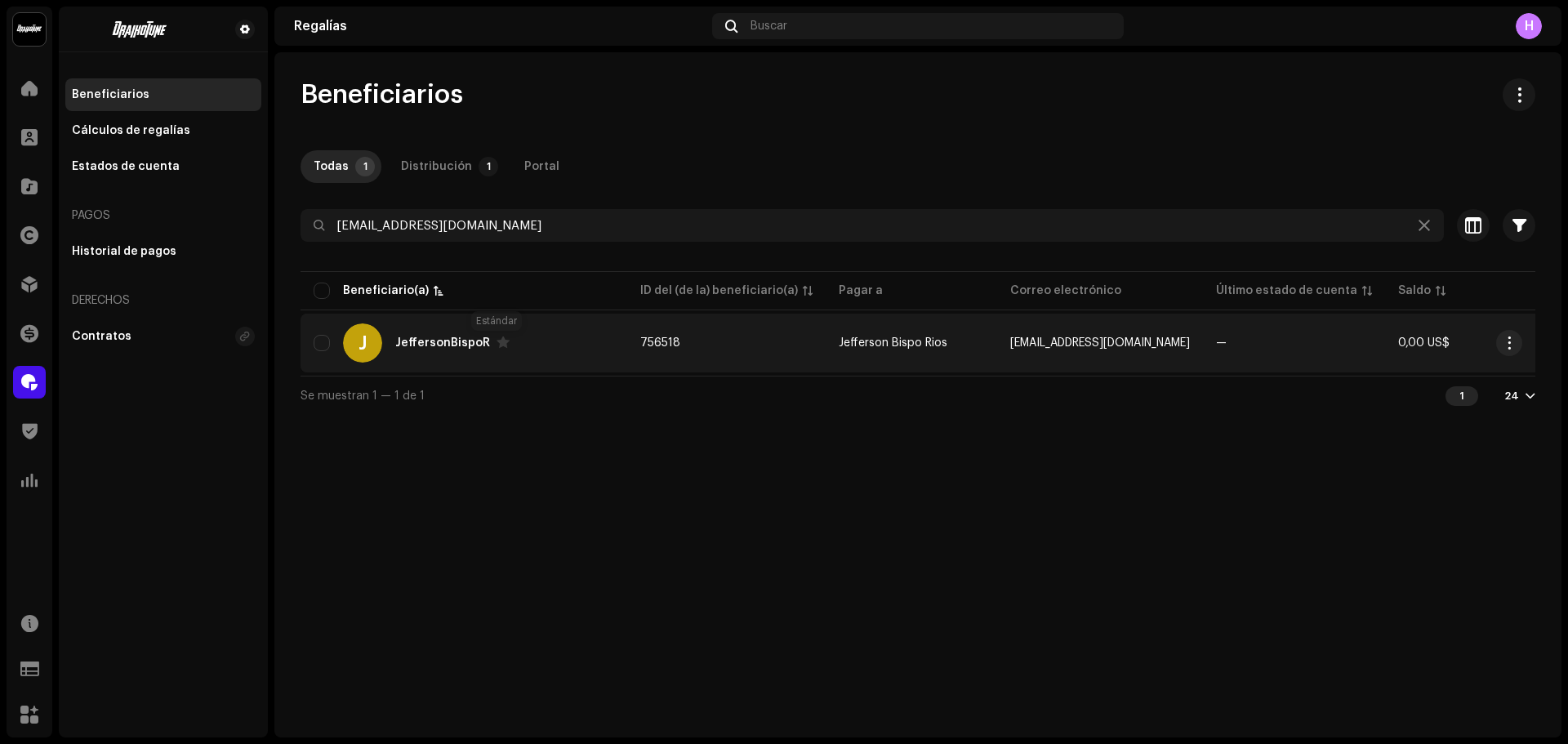
click at [496, 344] on span at bounding box center [502, 342] width 13 height 13
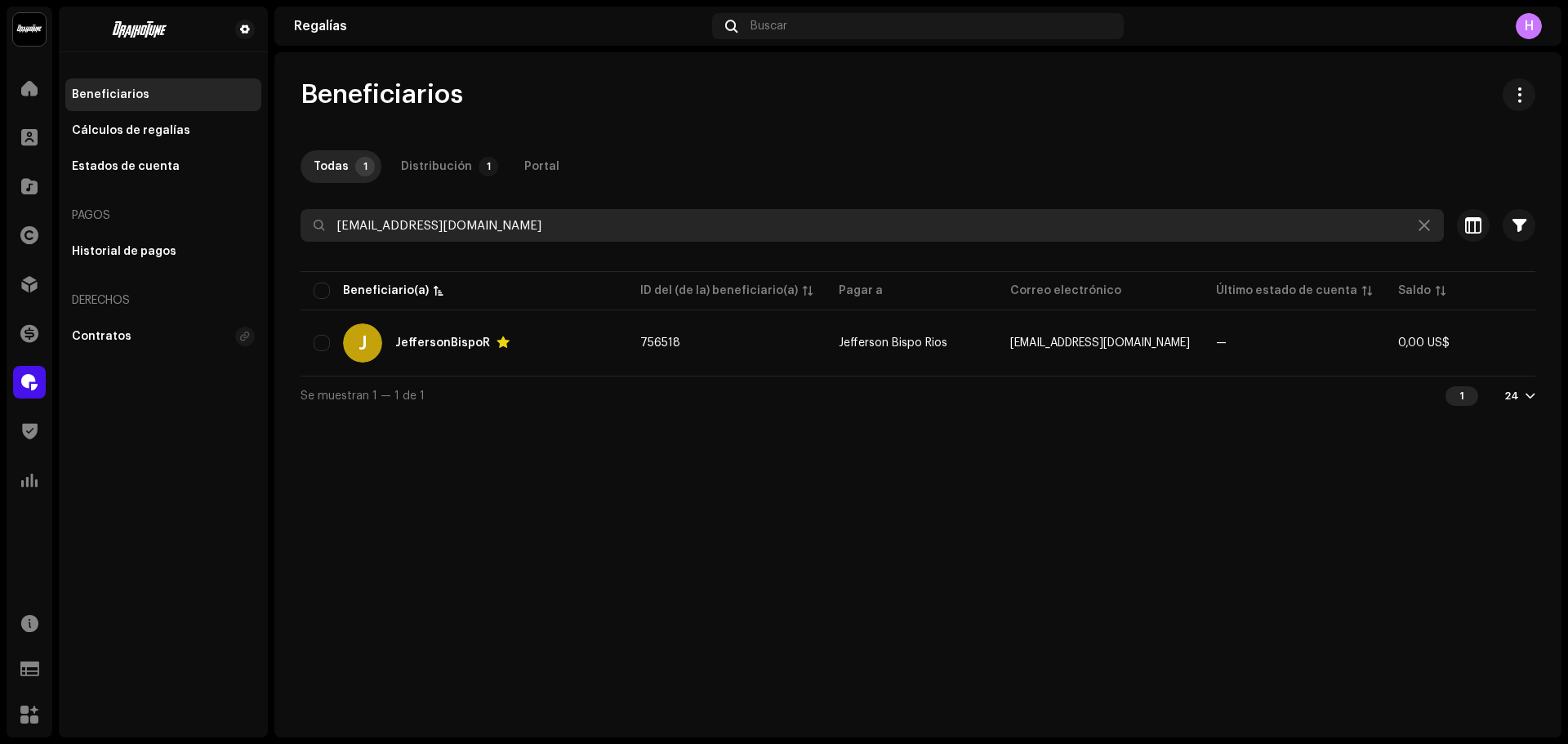
drag, startPoint x: 514, startPoint y: 221, endPoint x: 259, endPoint y: 220, distance: 255.0
click at [259, 220] on div "Draikotune Music Distribution SAC Inicio Clientes Catálogo Derechos Distribució…" at bounding box center [784, 372] width 1568 height 744
paste input "[EMAIL_ADDRESS][DOMAIN_NAME]"
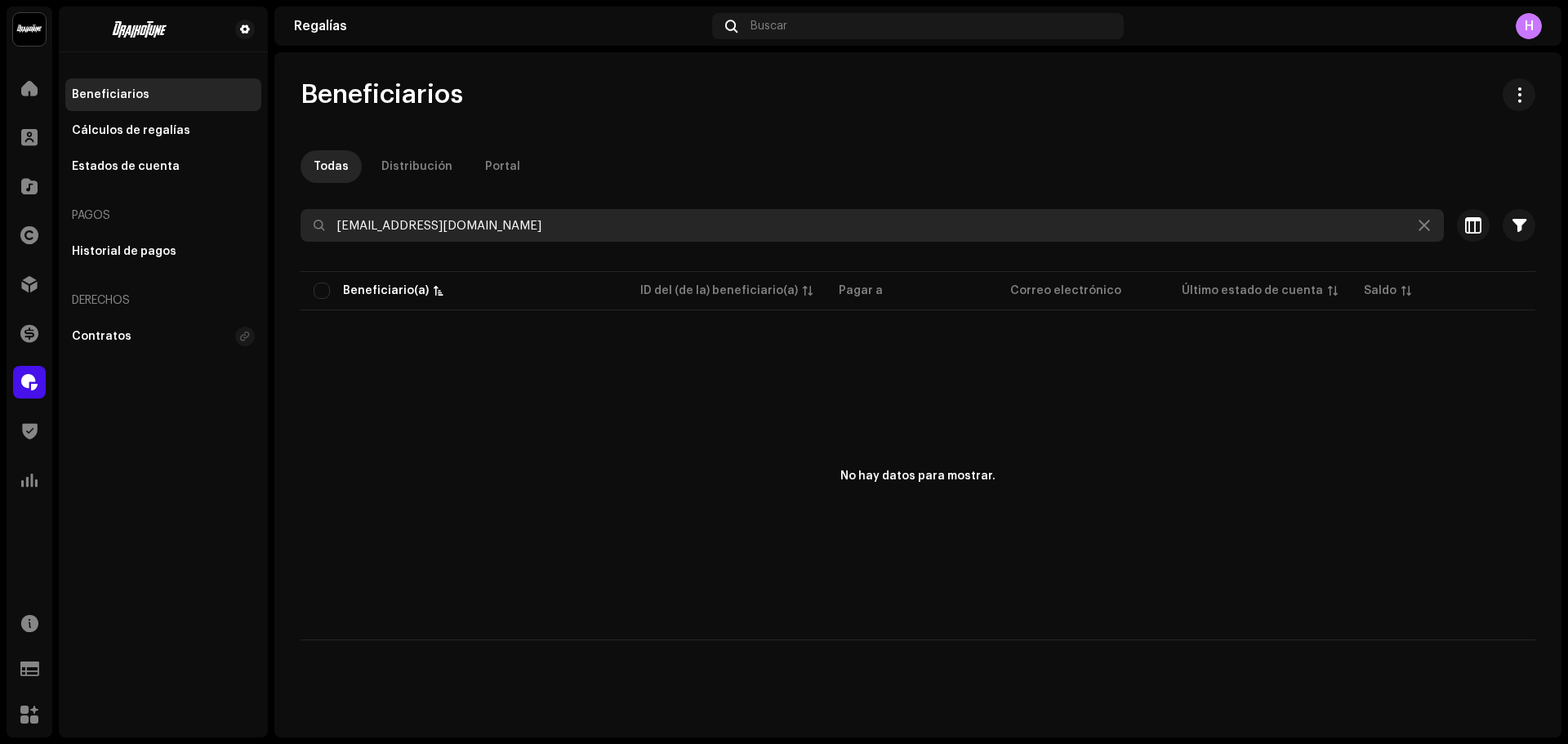
click at [338, 230] on input "[EMAIL_ADDRESS][DOMAIN_NAME]" at bounding box center [872, 225] width 1143 height 32
type input "[EMAIL_ADDRESS][DOMAIN_NAME]"
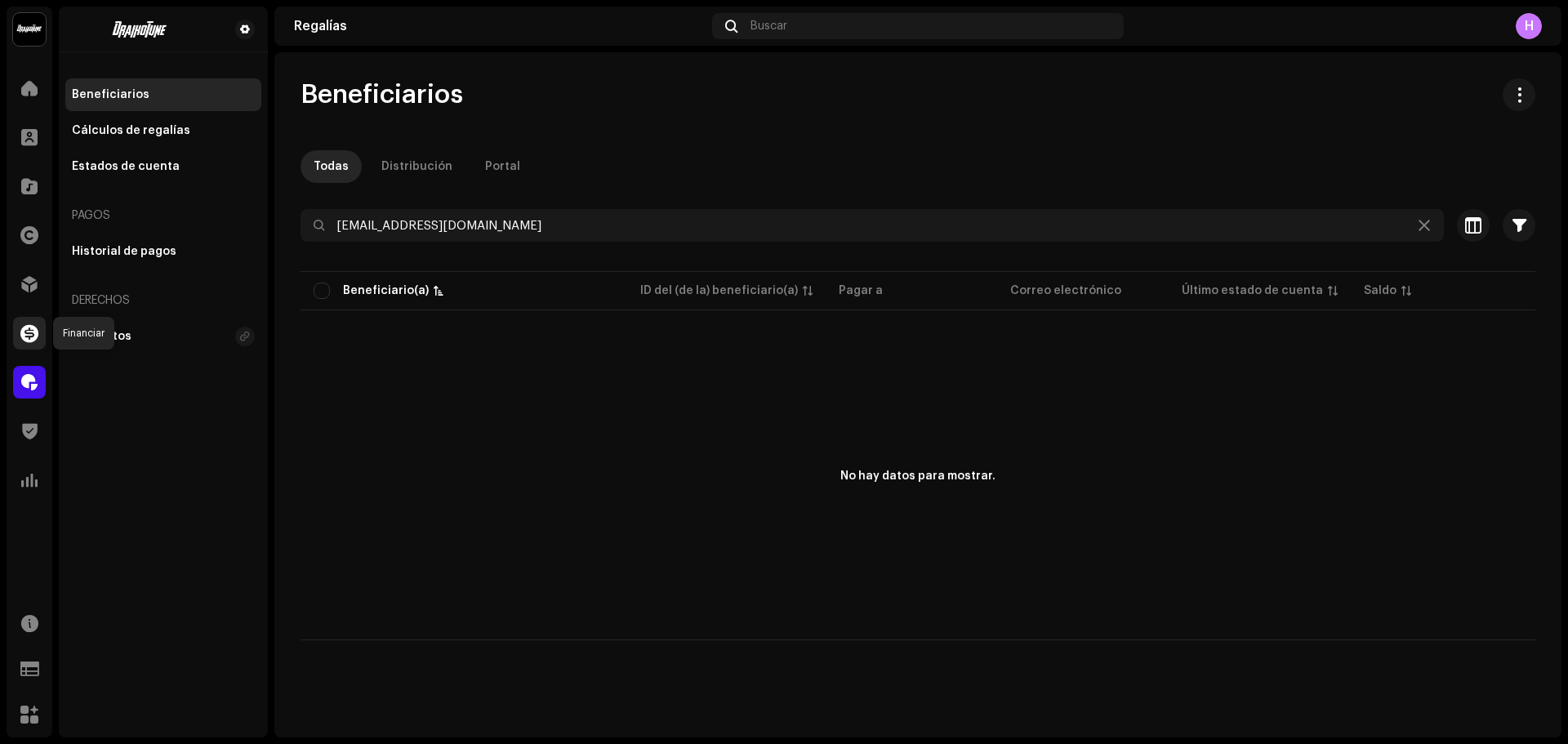
click at [23, 330] on span at bounding box center [29, 333] width 18 height 13
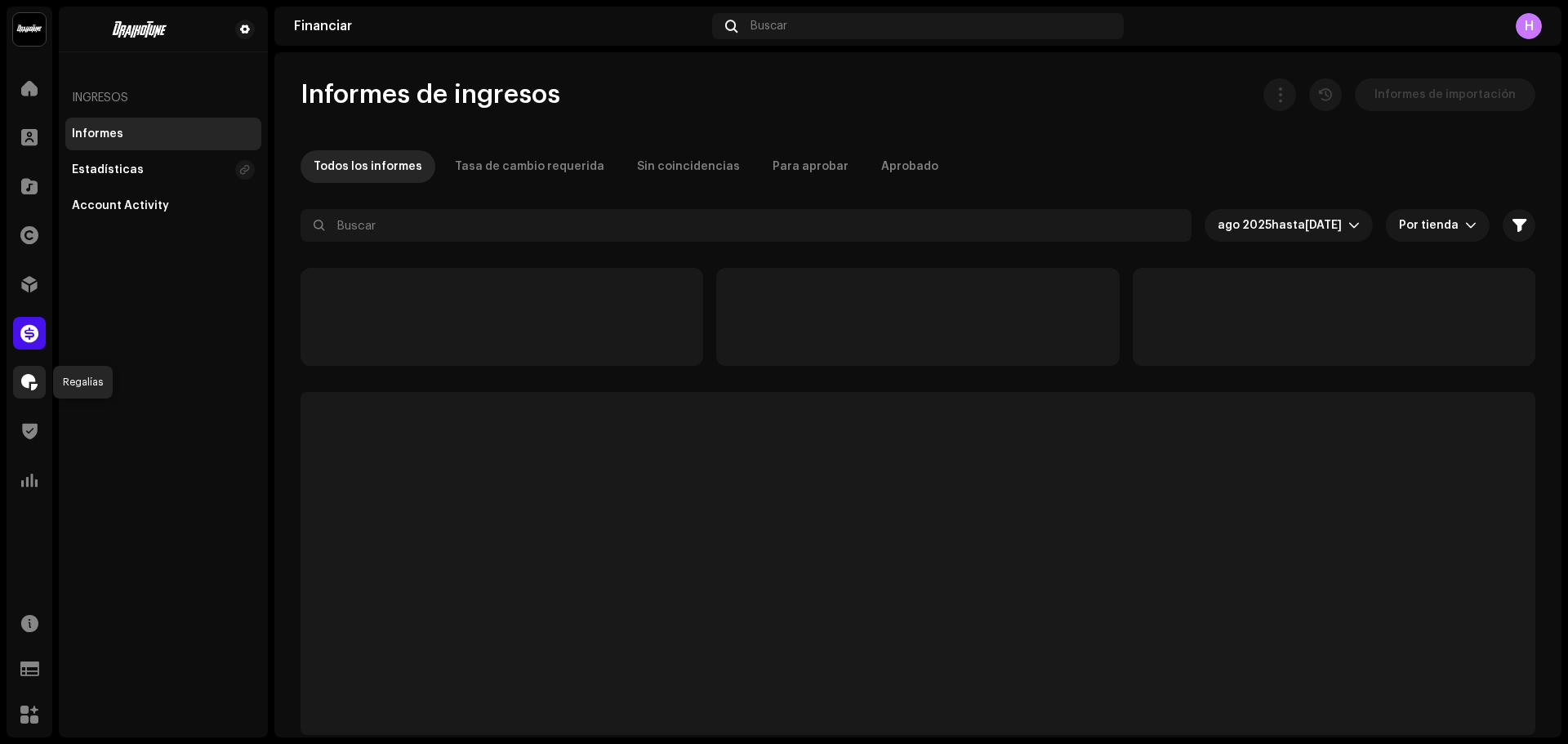
click at [23, 389] on span at bounding box center [29, 382] width 17 height 13
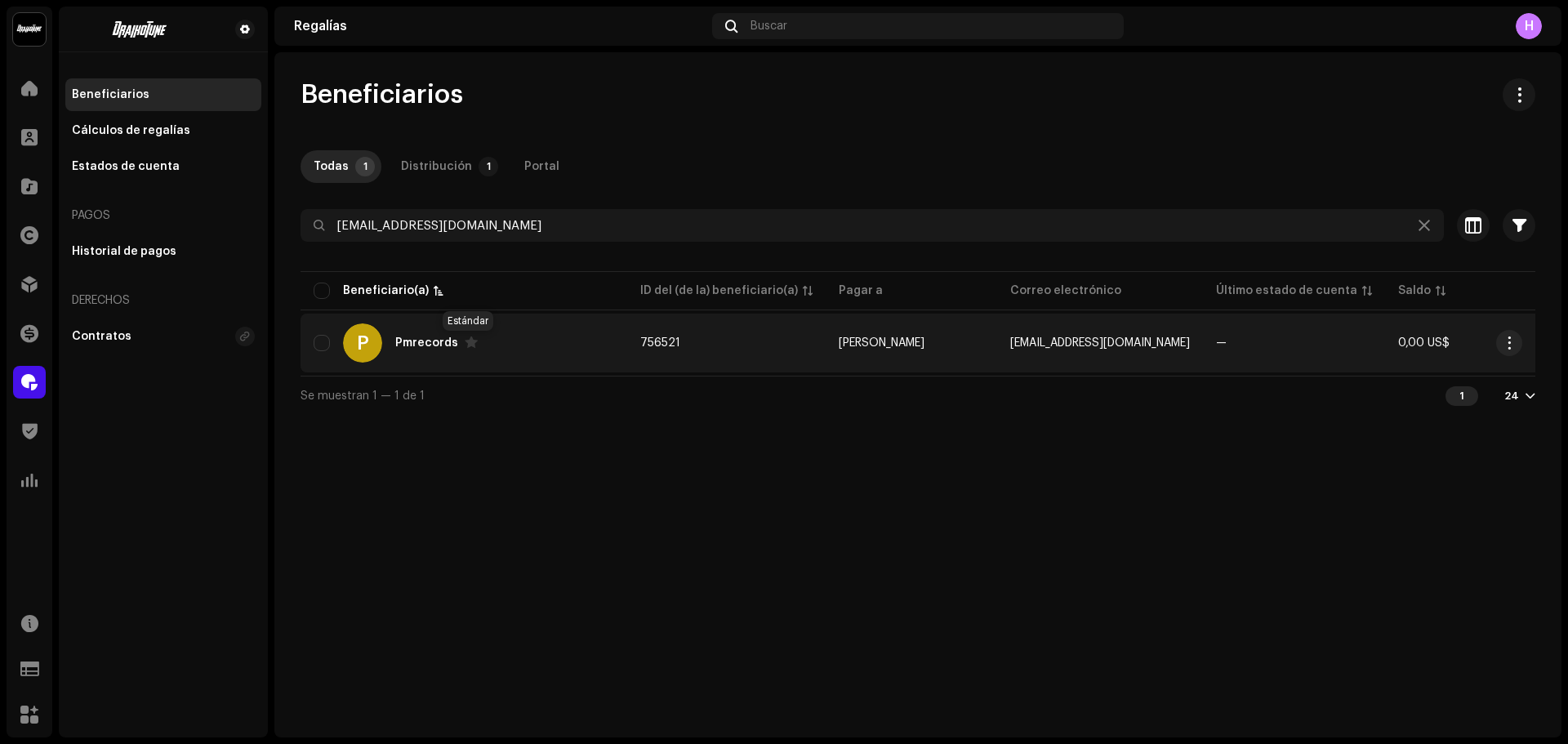
click at [472, 348] on span at bounding box center [471, 342] width 13 height 13
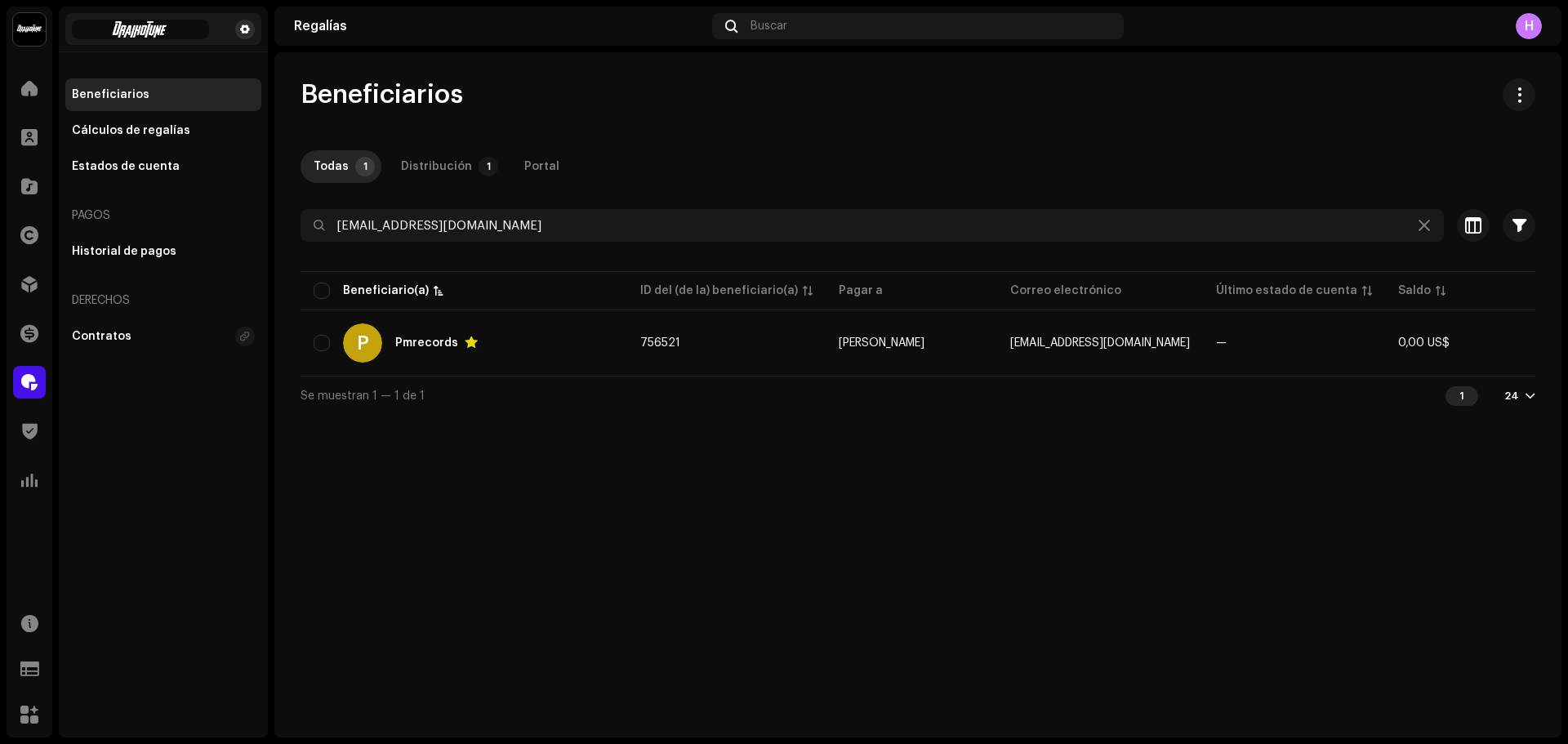
click at [245, 27] on span at bounding box center [245, 28] width 10 height 13
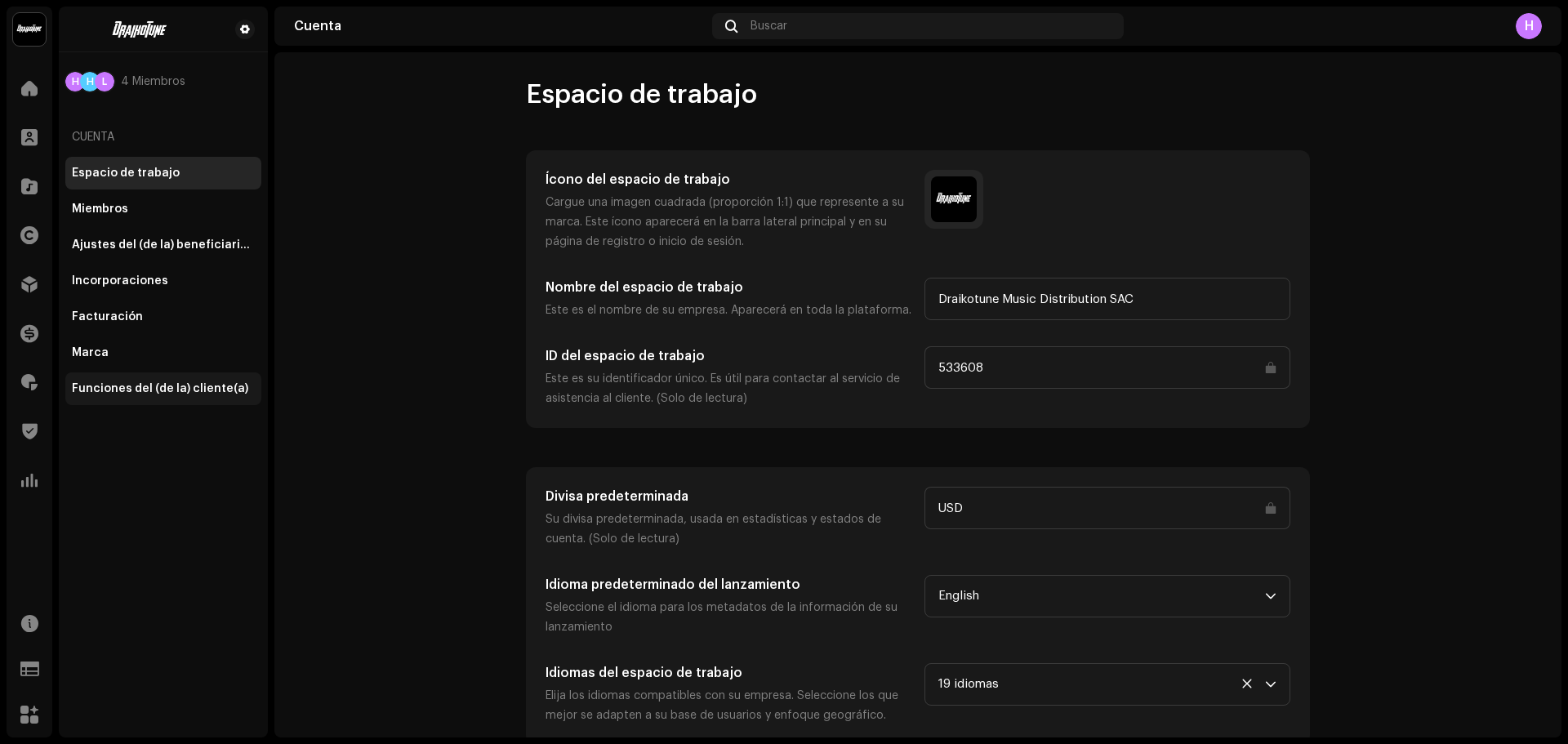
click at [179, 385] on div "Funciones del (de la) cliente(a)" at bounding box center [160, 389] width 176 height 13
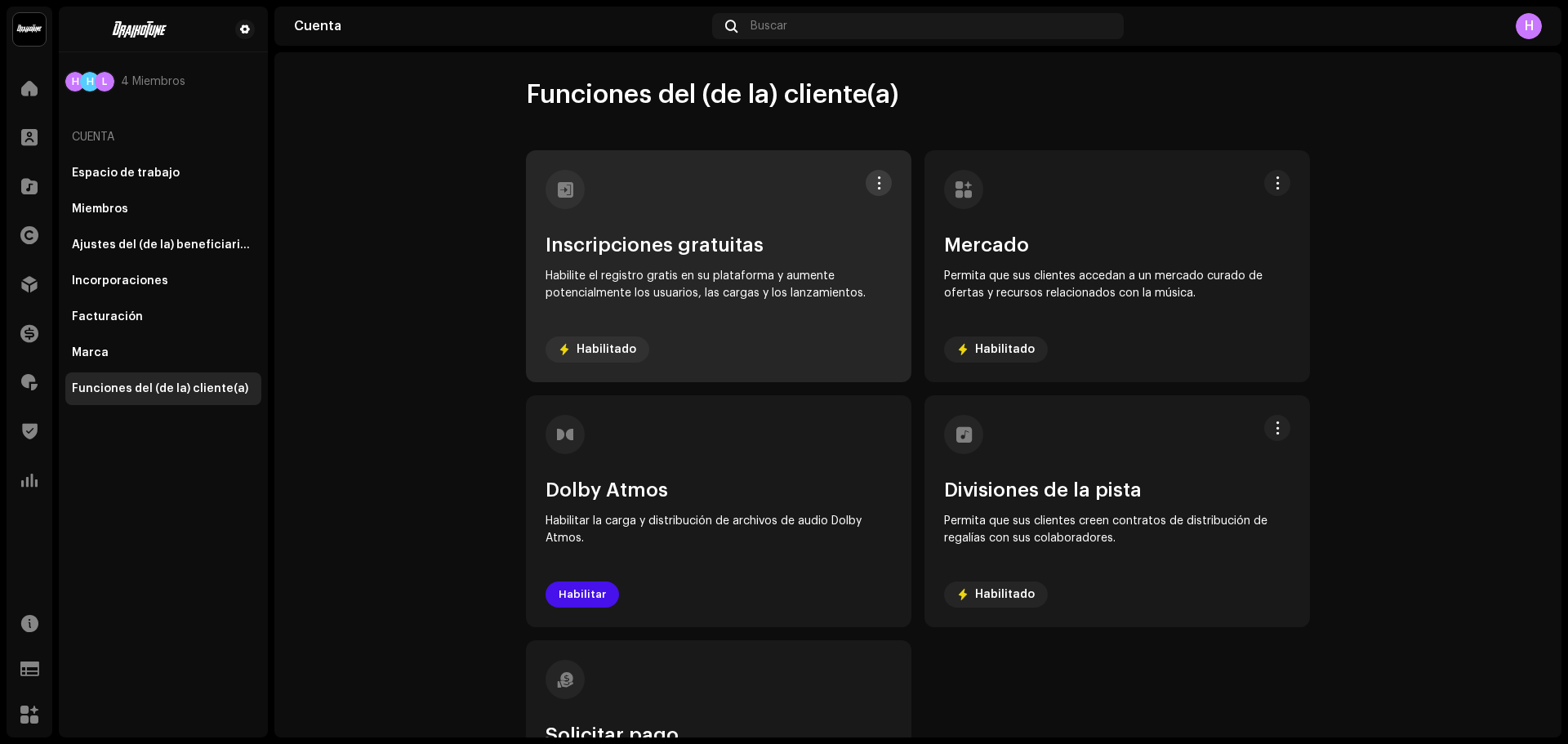
click at [877, 166] on div "Inscripciones gratuitas Habilite el registro gratis en su plataforma y aumente …" at bounding box center [718, 266] width 386 height 232
click at [878, 179] on span at bounding box center [879, 182] width 13 height 13
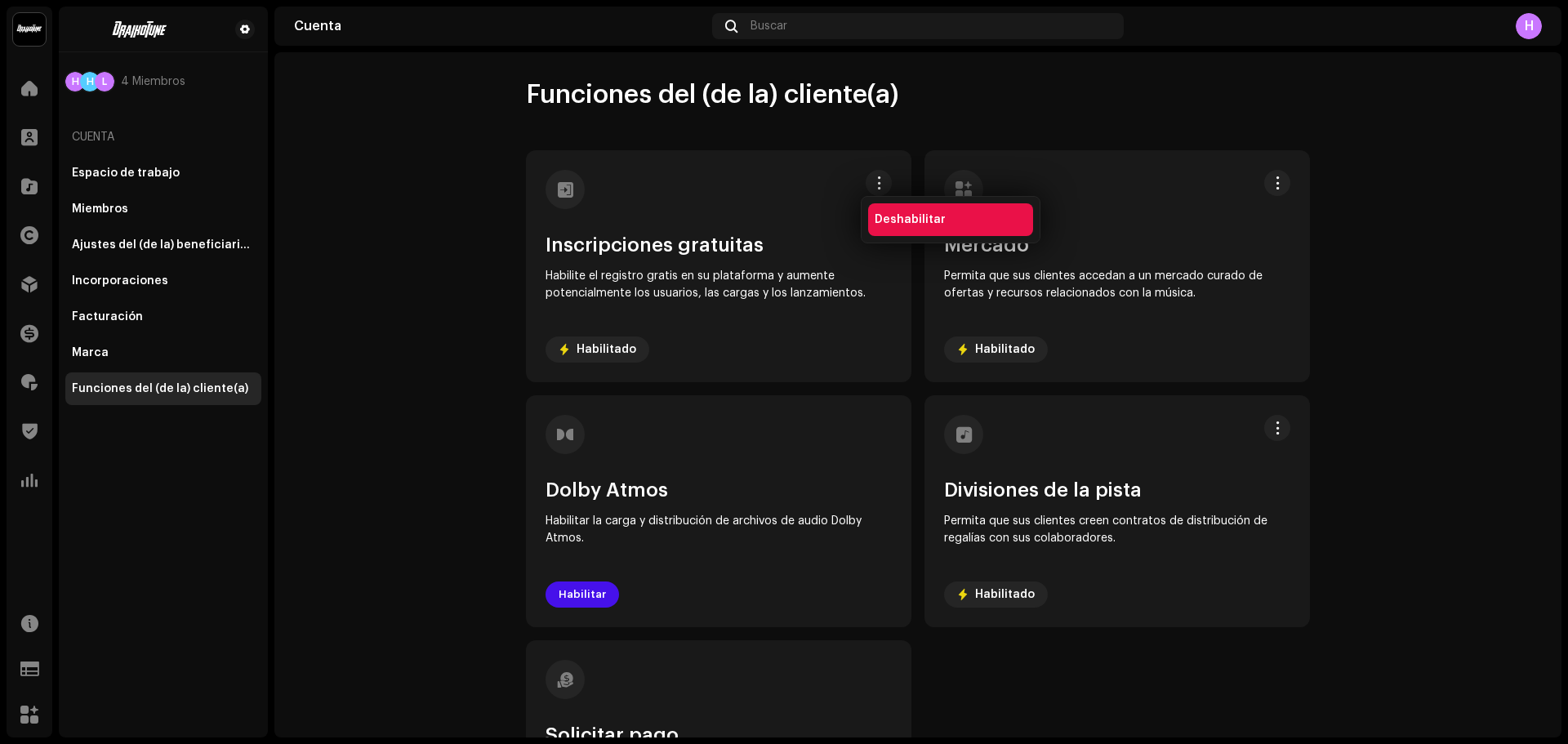
click at [899, 221] on span "Deshabilitar" at bounding box center [910, 219] width 71 height 13
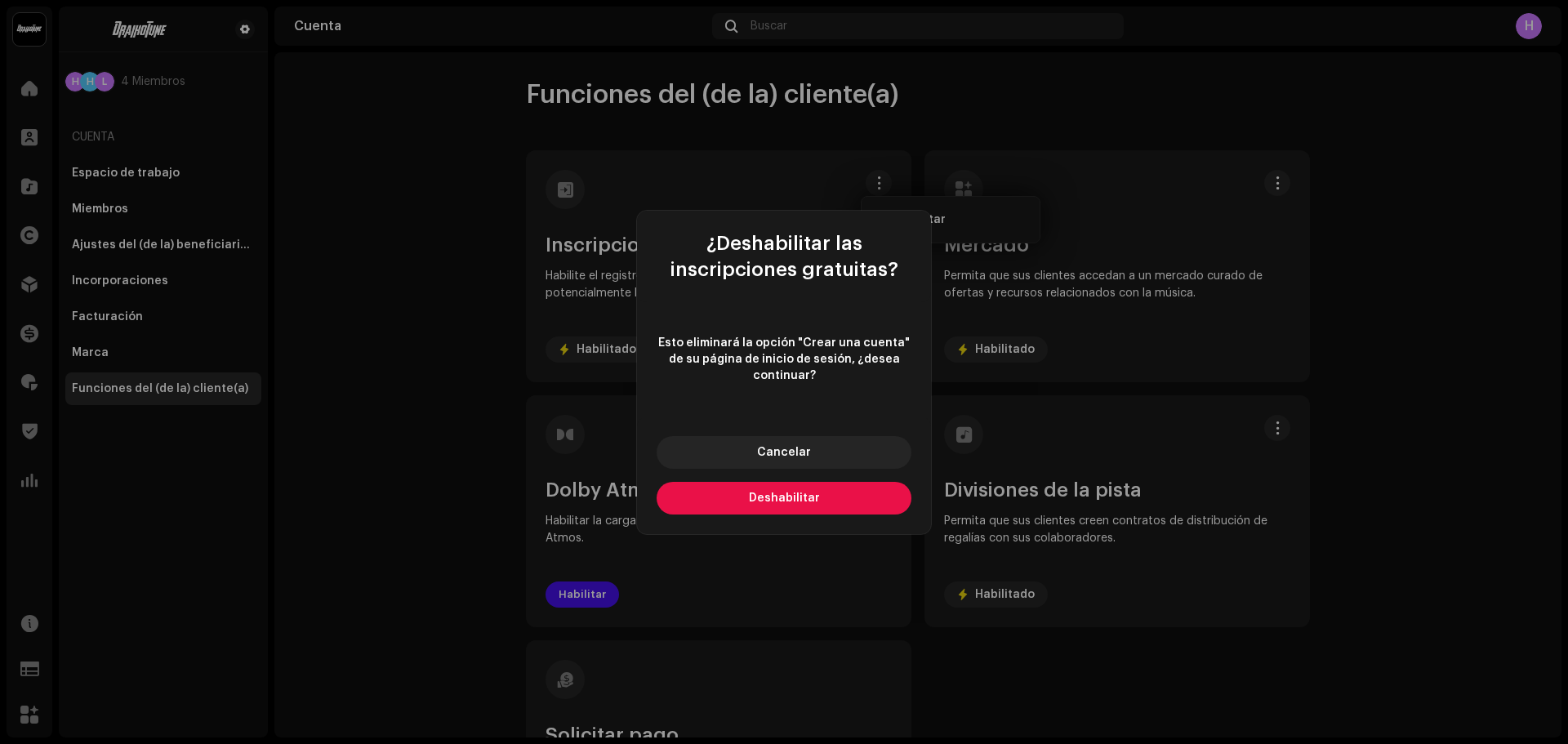
click at [822, 498] on button "Deshabilitar" at bounding box center [784, 497] width 254 height 32
